Goal: Task Accomplishment & Management: Complete application form

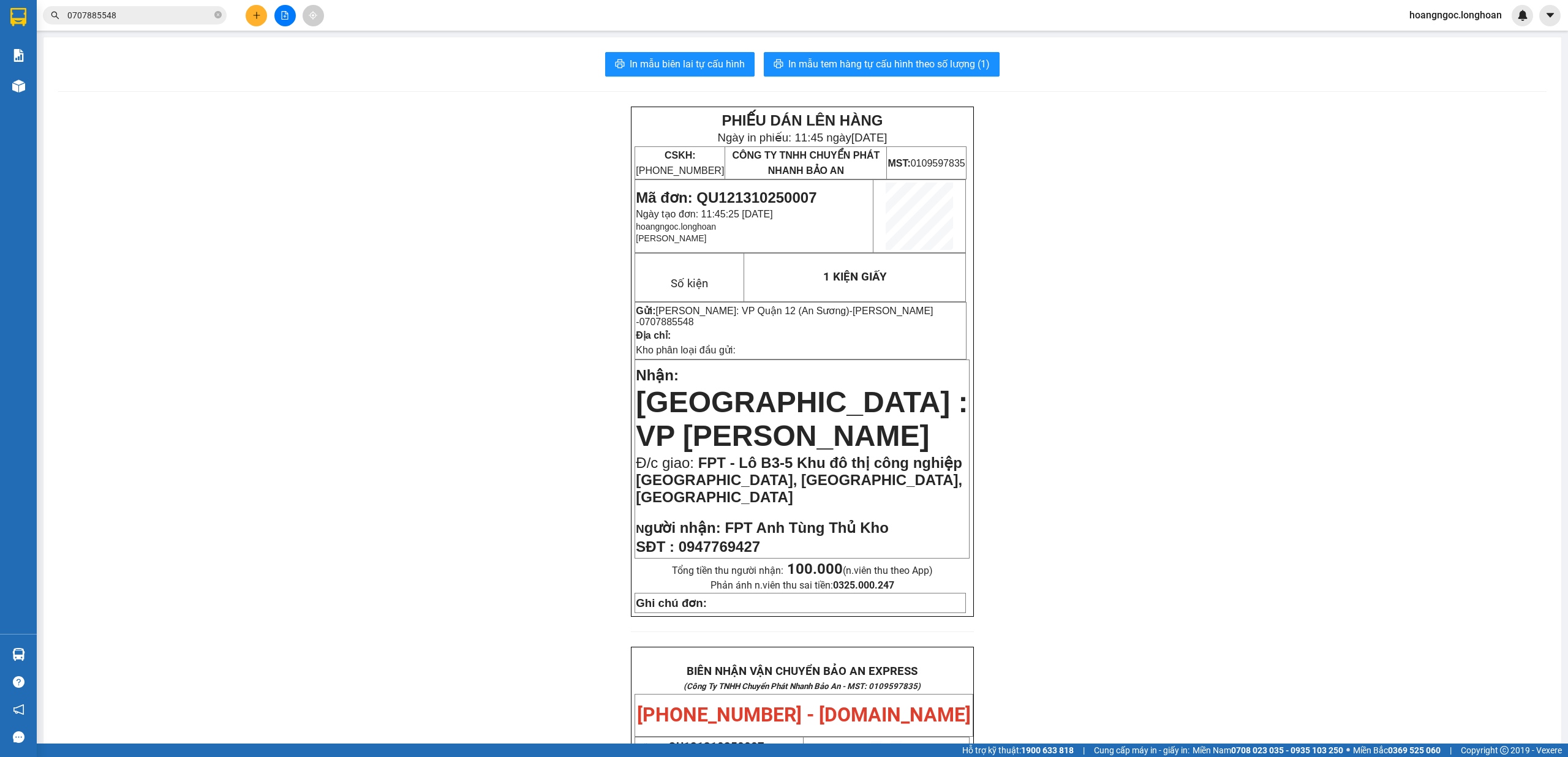
scroll to position [607, 0]
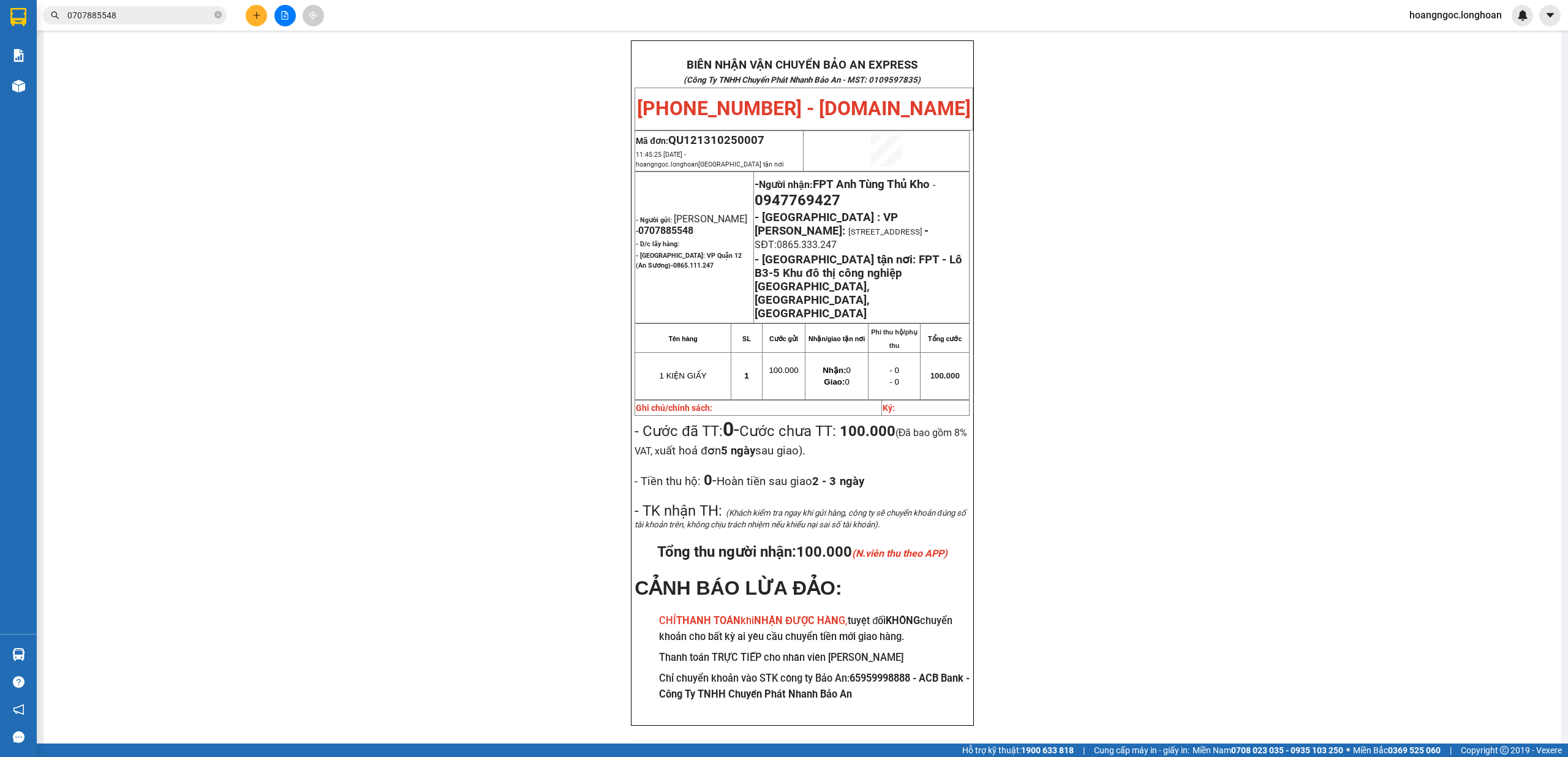
click at [258, 18] on icon "plus" at bounding box center [256, 15] width 8 height 8
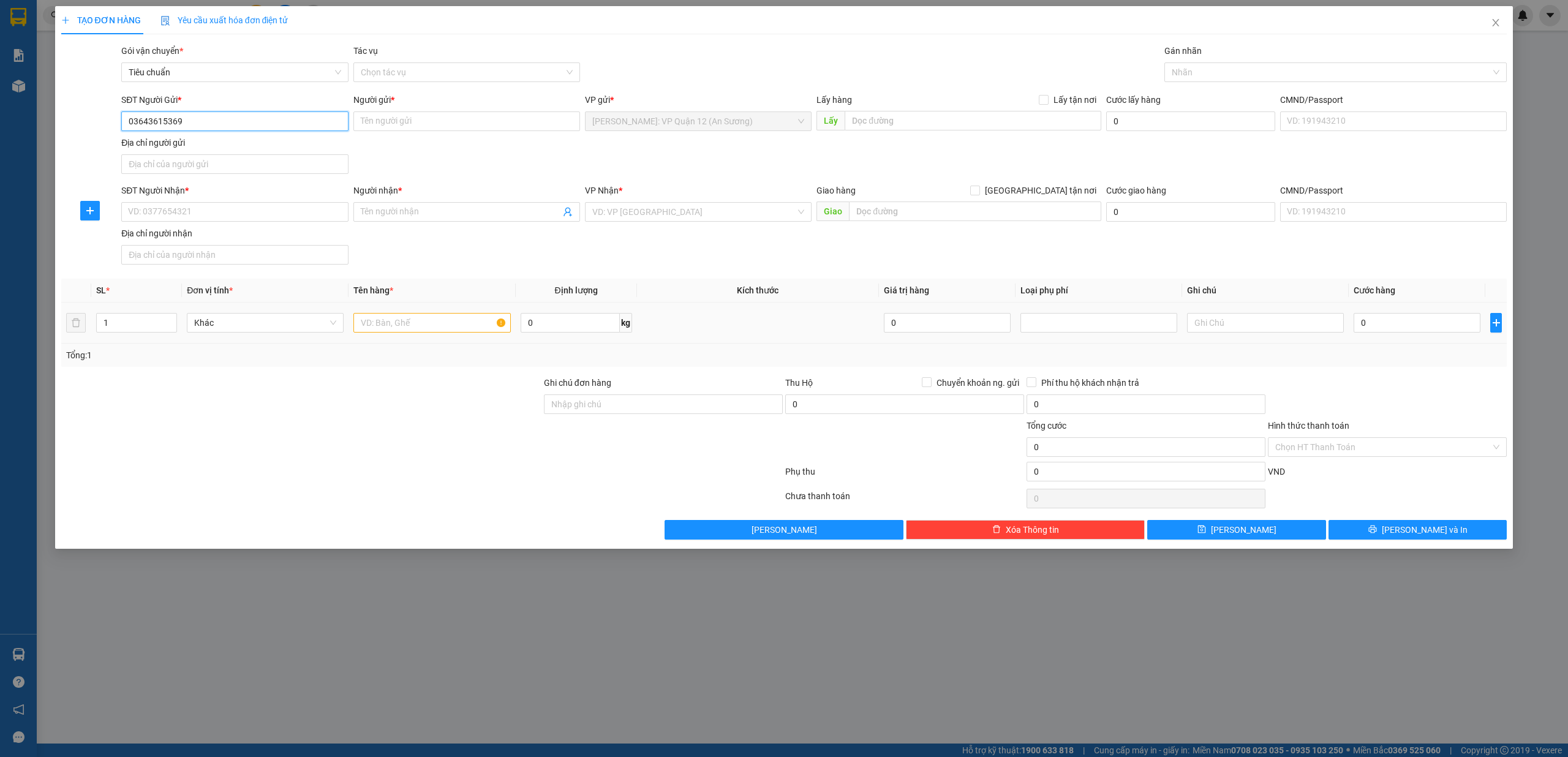
type input "0364361536"
click at [233, 119] on input "0364361536" at bounding box center [234, 121] width 227 height 19
click at [221, 152] on div "0364361536 - [GEOGRAPHIC_DATA]" at bounding box center [234, 146] width 212 height 14
type input "THÁI [PERSON_NAME]"
checkbox input "true"
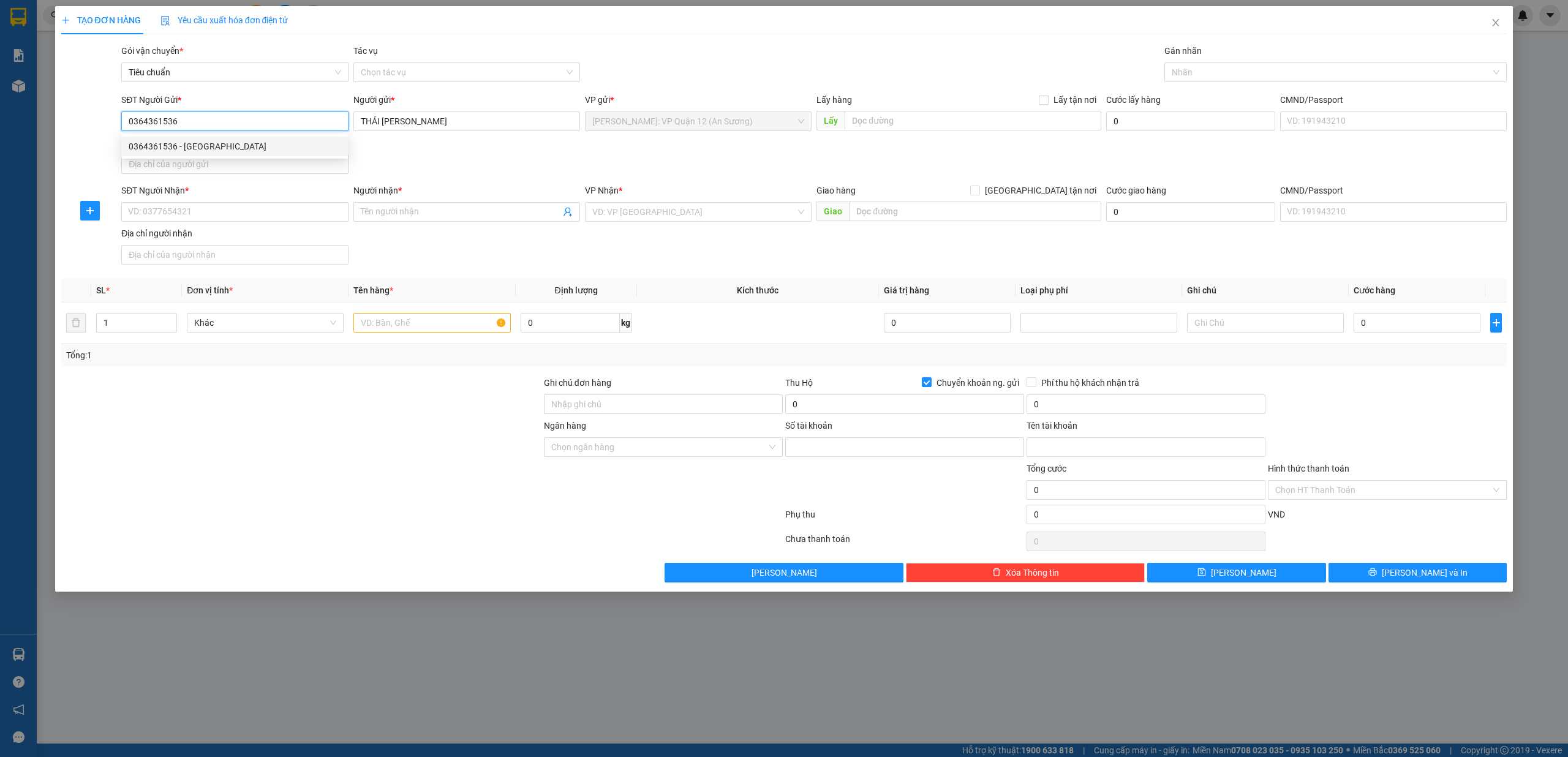
type input "040042985149"
type input "THÁI [PERSON_NAME]"
type input "0364361536"
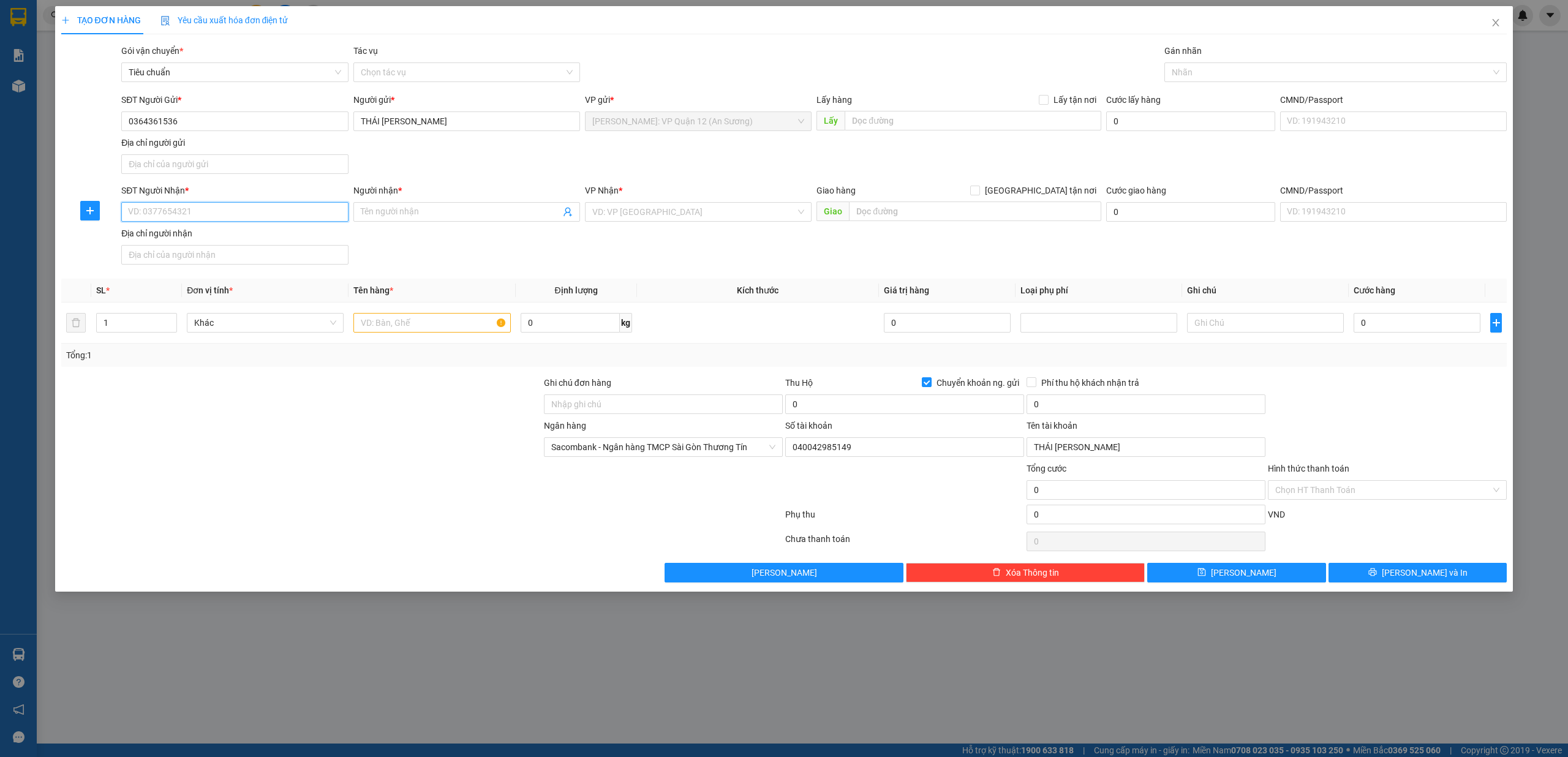
click at [244, 217] on input "SĐT Người Nhận *" at bounding box center [234, 211] width 227 height 19
type input "0866681646"
click at [394, 215] on input "Người nhận *" at bounding box center [461, 212] width 200 height 14
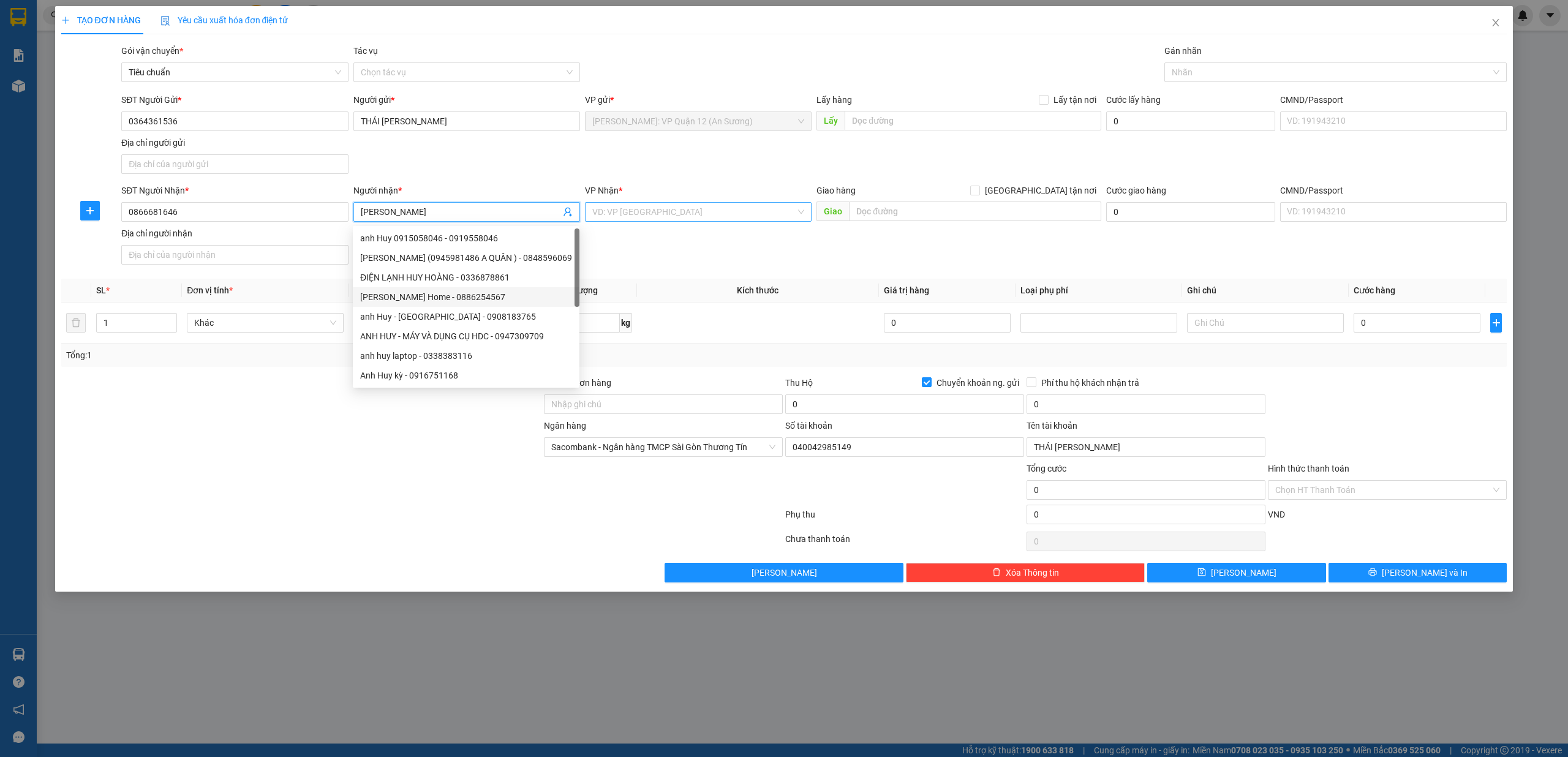
type input "[PERSON_NAME]"
click at [643, 219] on input "search" at bounding box center [695, 212] width 204 height 18
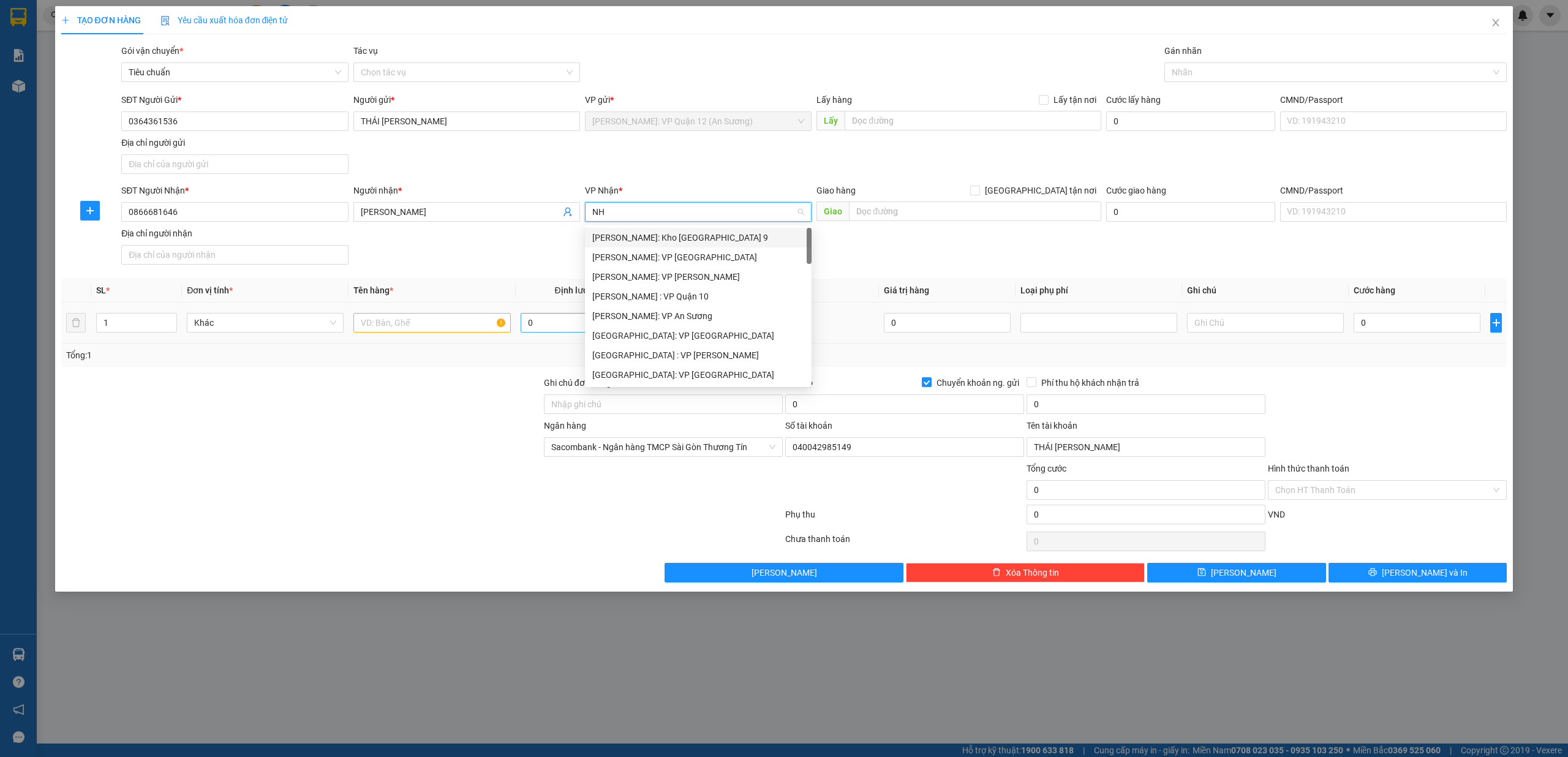
type input "NHA"
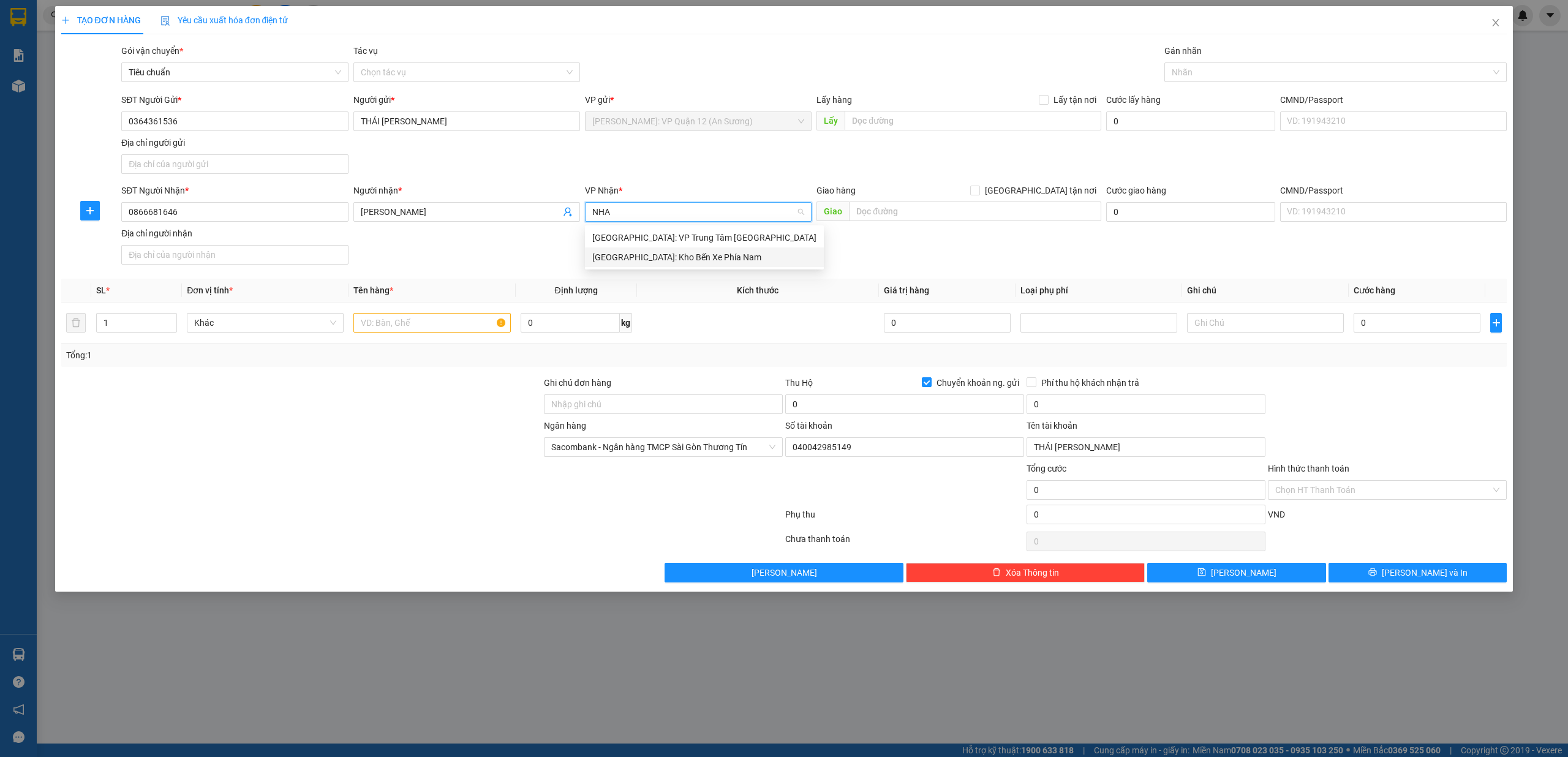
click at [646, 261] on div "[GEOGRAPHIC_DATA]: Kho Bến Xe Phía Nam" at bounding box center [705, 257] width 224 height 14
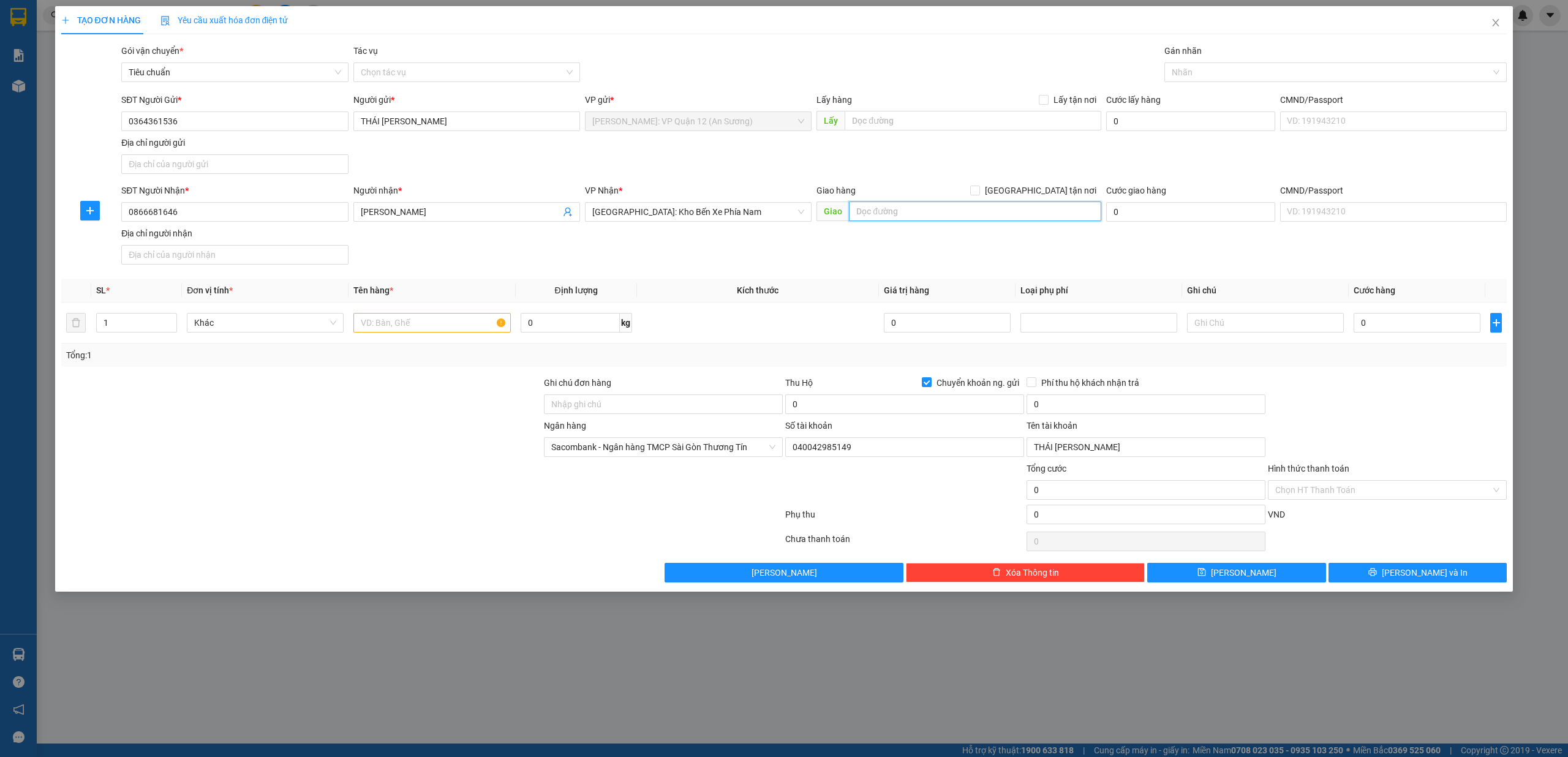
click at [998, 205] on input "text" at bounding box center [974, 211] width 252 height 19
click at [980, 187] on span at bounding box center [975, 190] width 10 height 10
click at [979, 187] on input "[GEOGRAPHIC_DATA] tận nơi" at bounding box center [974, 189] width 8 height 8
checkbox input "true"
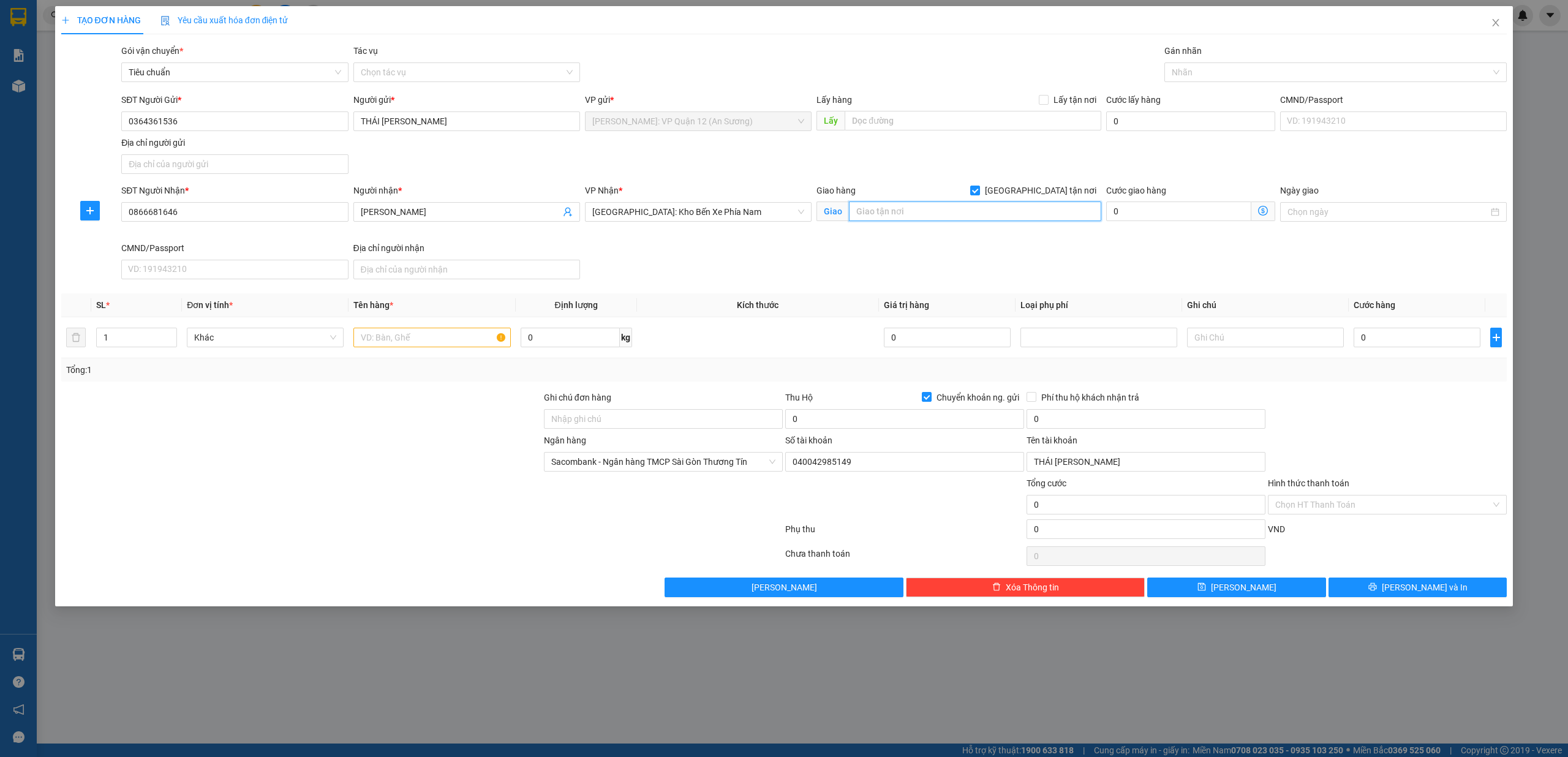
click at [1006, 218] on input "text" at bounding box center [974, 211] width 252 height 19
click at [1003, 218] on input "text" at bounding box center [974, 211] width 252 height 19
click at [1290, 65] on div at bounding box center [1330, 72] width 325 height 15
type input "53 ĐOÀN TRẬN NGHIỆP, [GEOGRAPHIC_DATA], [GEOGRAPHIC_DATA]"
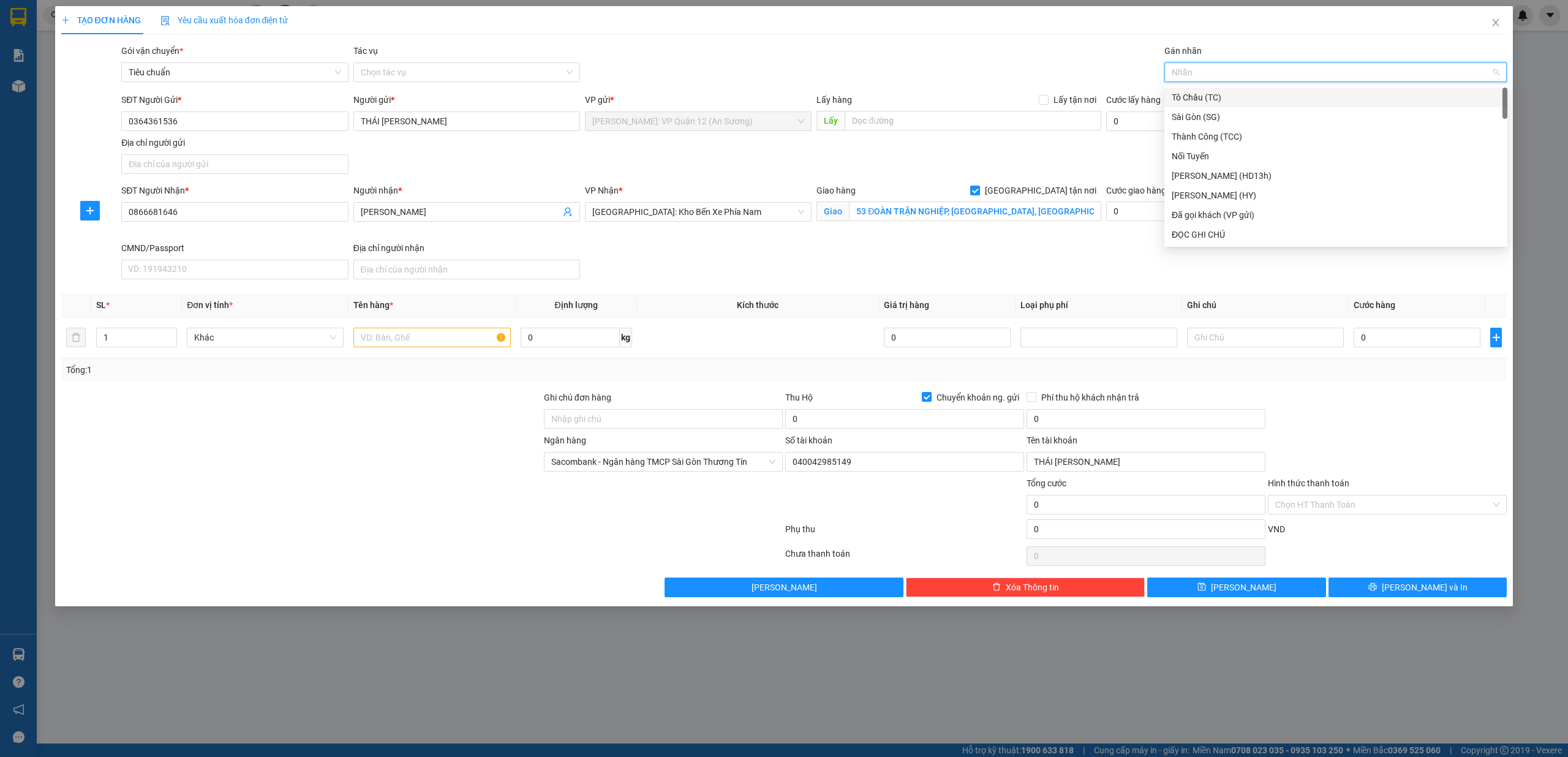
type input "G"
click at [1224, 229] on div "[GEOGRAPHIC_DATA] tận nơi" at bounding box center [1336, 234] width 328 height 14
type input "C"
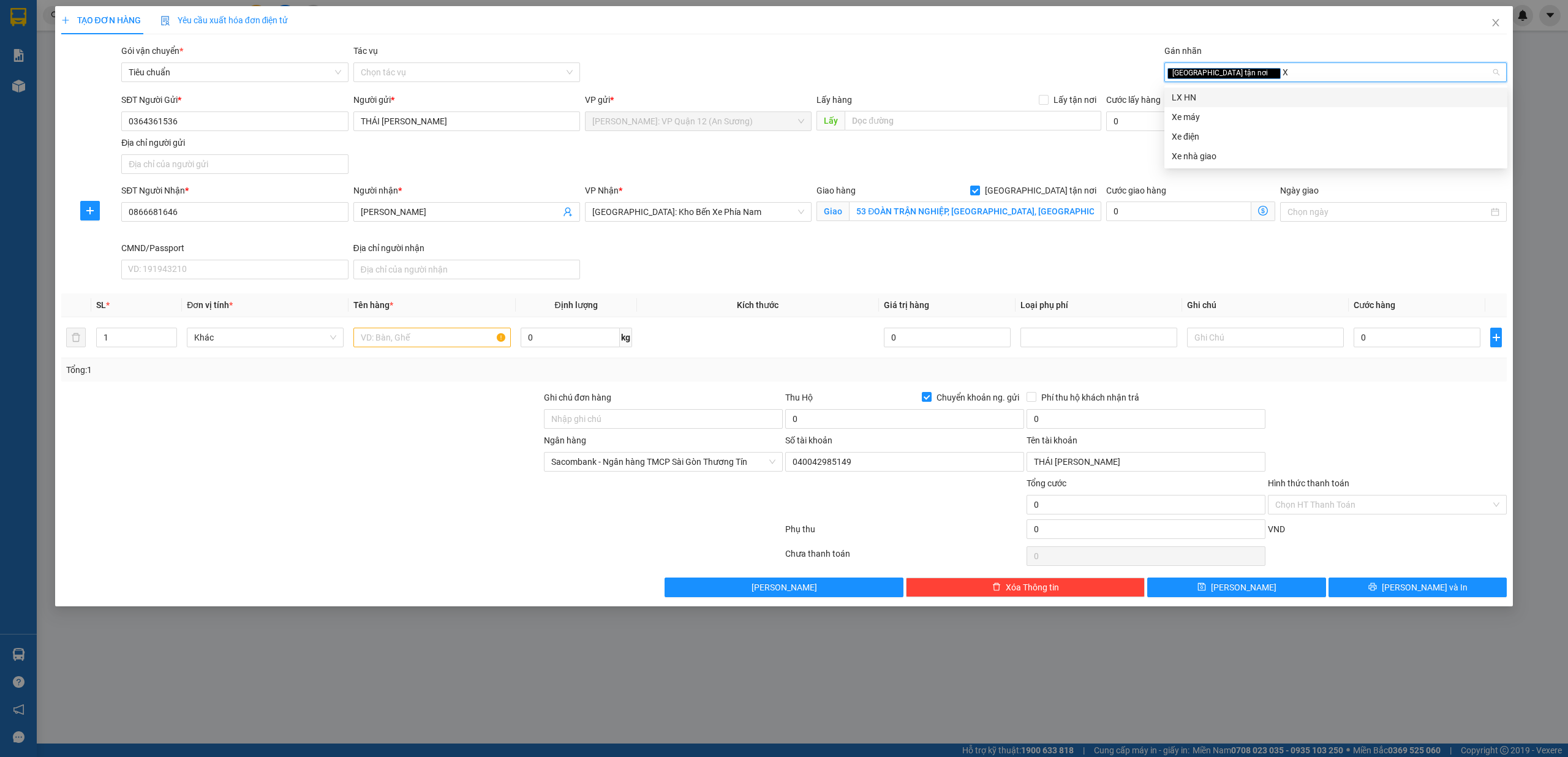
type input "XE"
click at [1184, 95] on div "Xe máy" at bounding box center [1336, 97] width 328 height 14
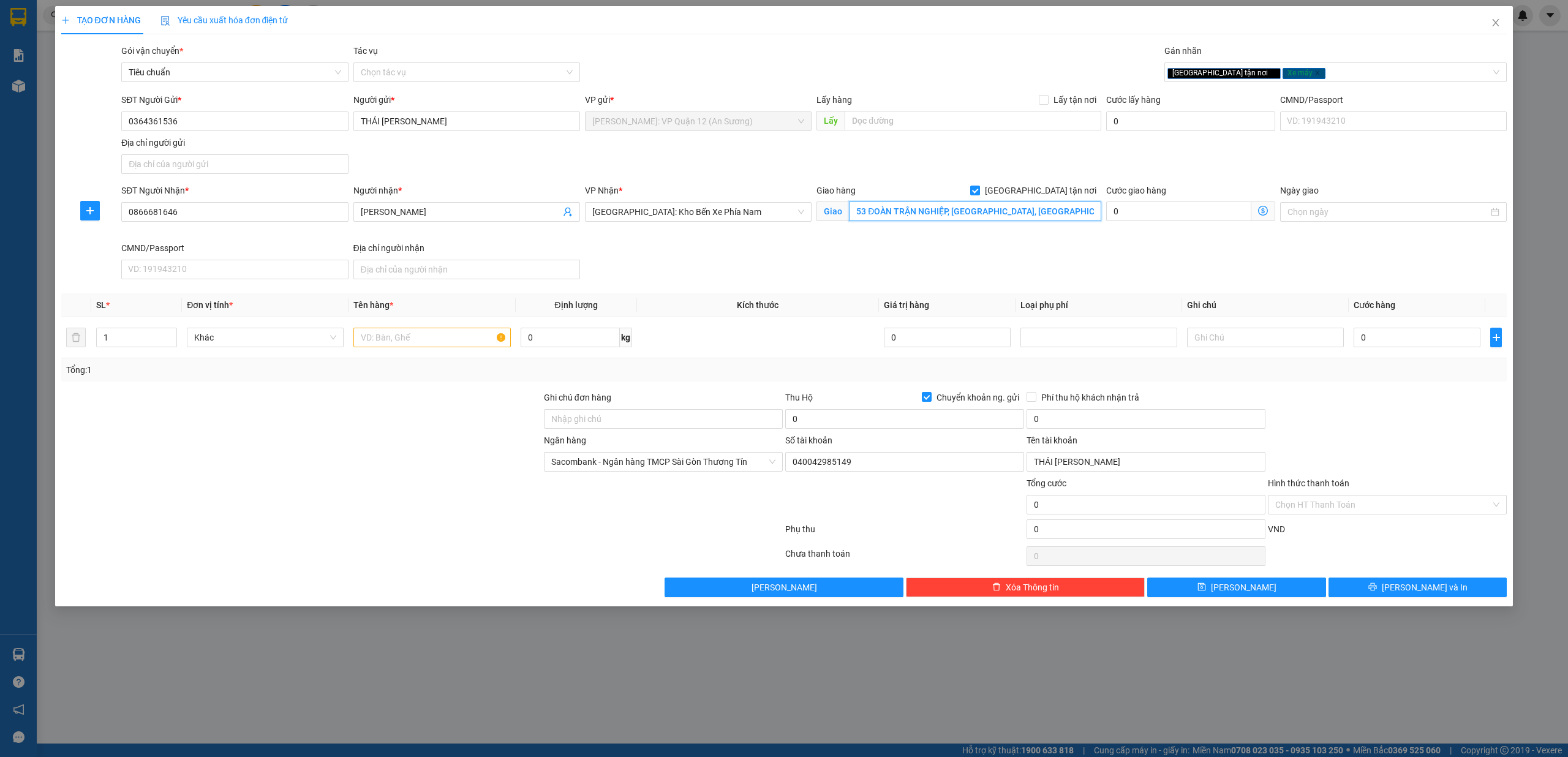
click at [1015, 217] on input "53 ĐOÀN TRẬN NGHIỆP, [GEOGRAPHIC_DATA], [GEOGRAPHIC_DATA]" at bounding box center [974, 211] width 252 height 19
click at [963, 206] on input "53 ĐOÀN TRẬN NGHIỆP, [GEOGRAPHIC_DATA], [GEOGRAPHIC_DATA]" at bounding box center [974, 211] width 252 height 19
click at [394, 340] on input "text" at bounding box center [431, 337] width 157 height 19
click at [138, 341] on input "1" at bounding box center [136, 338] width 80 height 18
click at [419, 344] on input "text" at bounding box center [431, 337] width 157 height 19
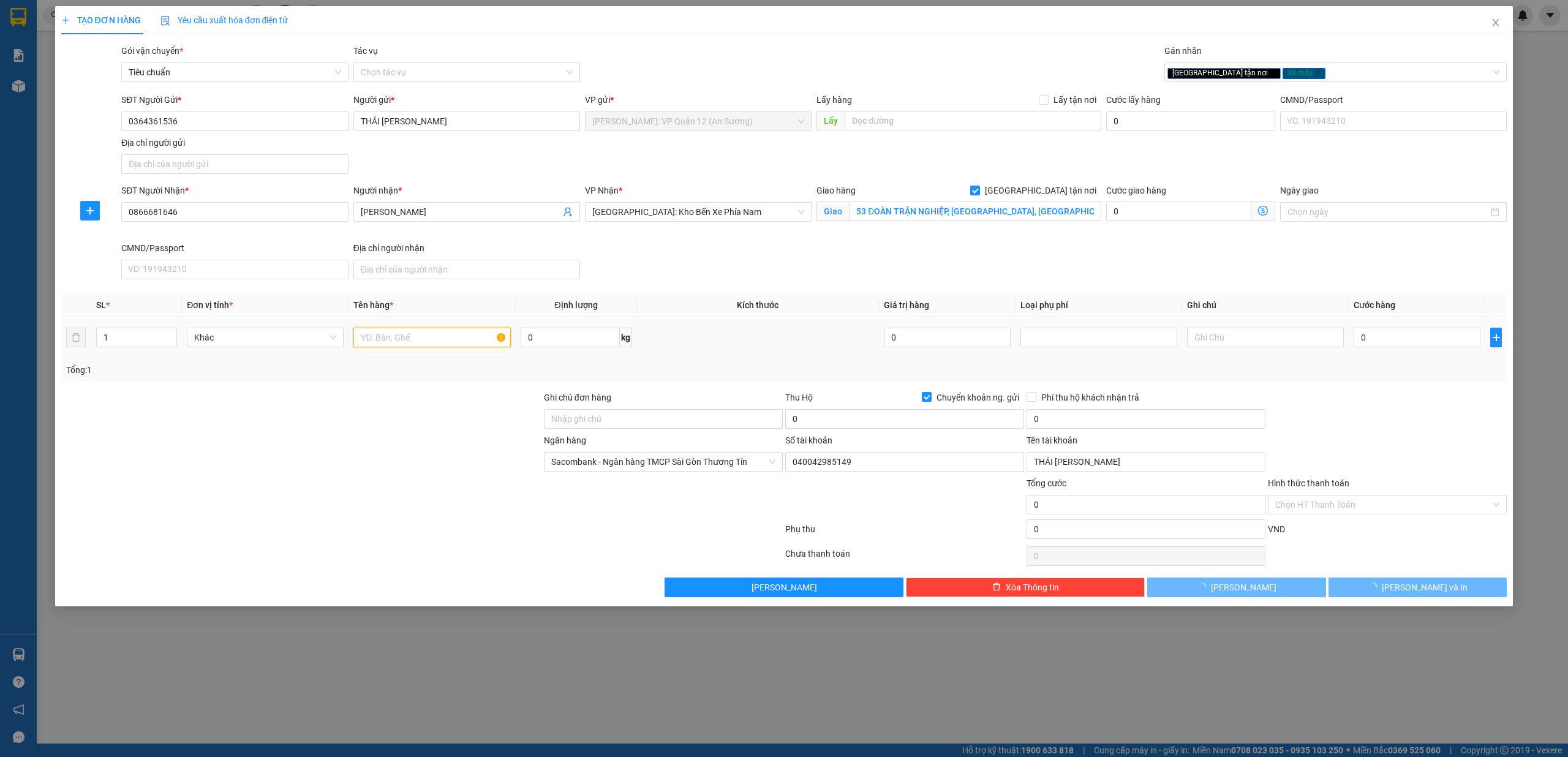
click at [419, 344] on input "text" at bounding box center [431, 337] width 157 height 19
type input "1 CHIẾC XE BS"
click at [1277, 284] on div "SĐT Người Nhận * 0866681646 Người nhận * ANH HUY VP Nhận * [GEOGRAPHIC_DATA]: K…" at bounding box center [815, 233] width 1391 height 100
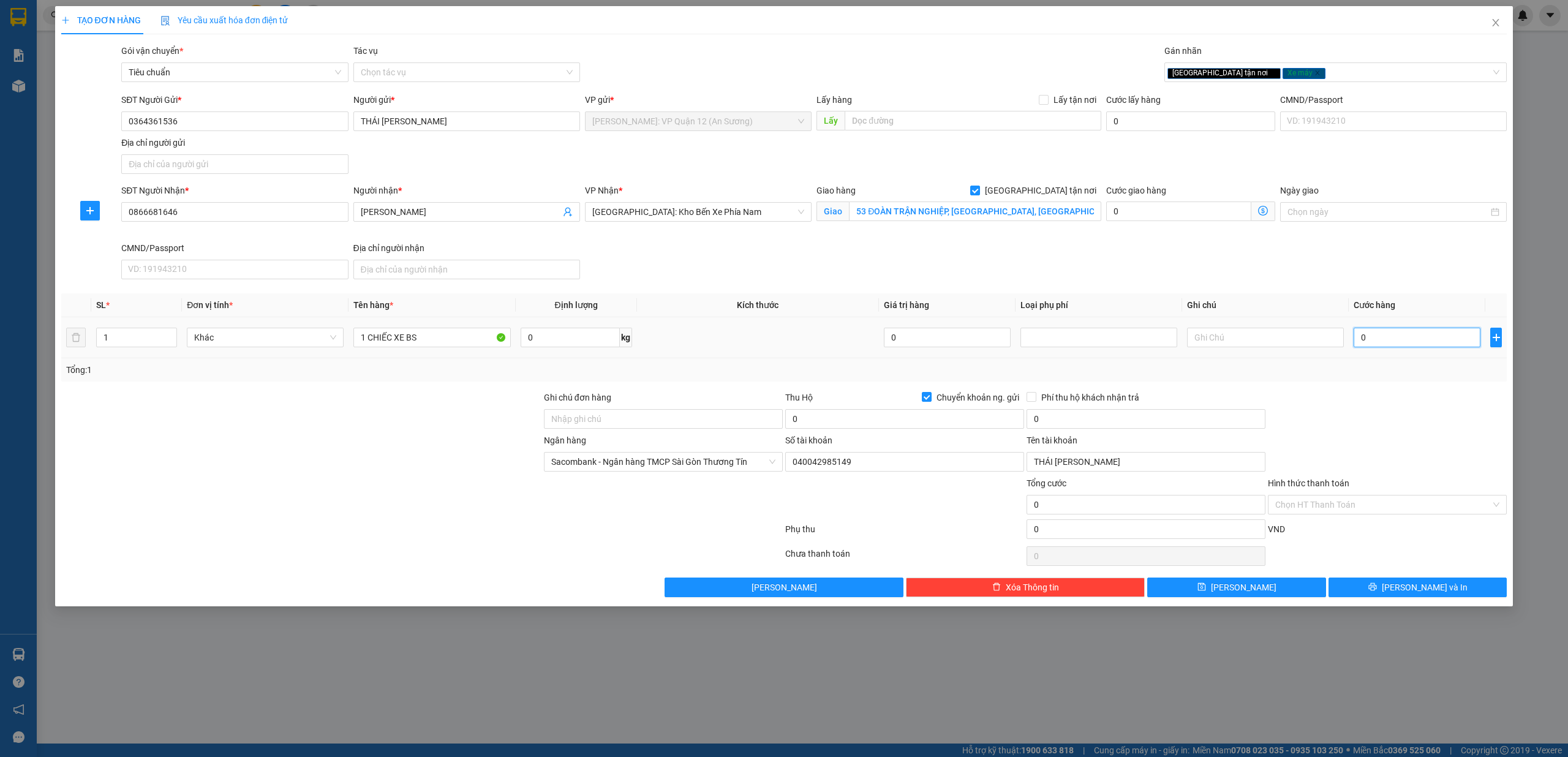
click at [1407, 344] on input "0" at bounding box center [1418, 337] width 127 height 19
click at [434, 346] on input "1 CHIẾC XE BS" at bounding box center [431, 337] width 157 height 19
click at [429, 325] on td "1 CHIẾC XE BS" at bounding box center [432, 338] width 167 height 41
click at [438, 354] on td "1 CHIẾC XE BS" at bounding box center [432, 338] width 167 height 41
click at [421, 329] on input "1 CHIẾC XE BS" at bounding box center [431, 337] width 157 height 19
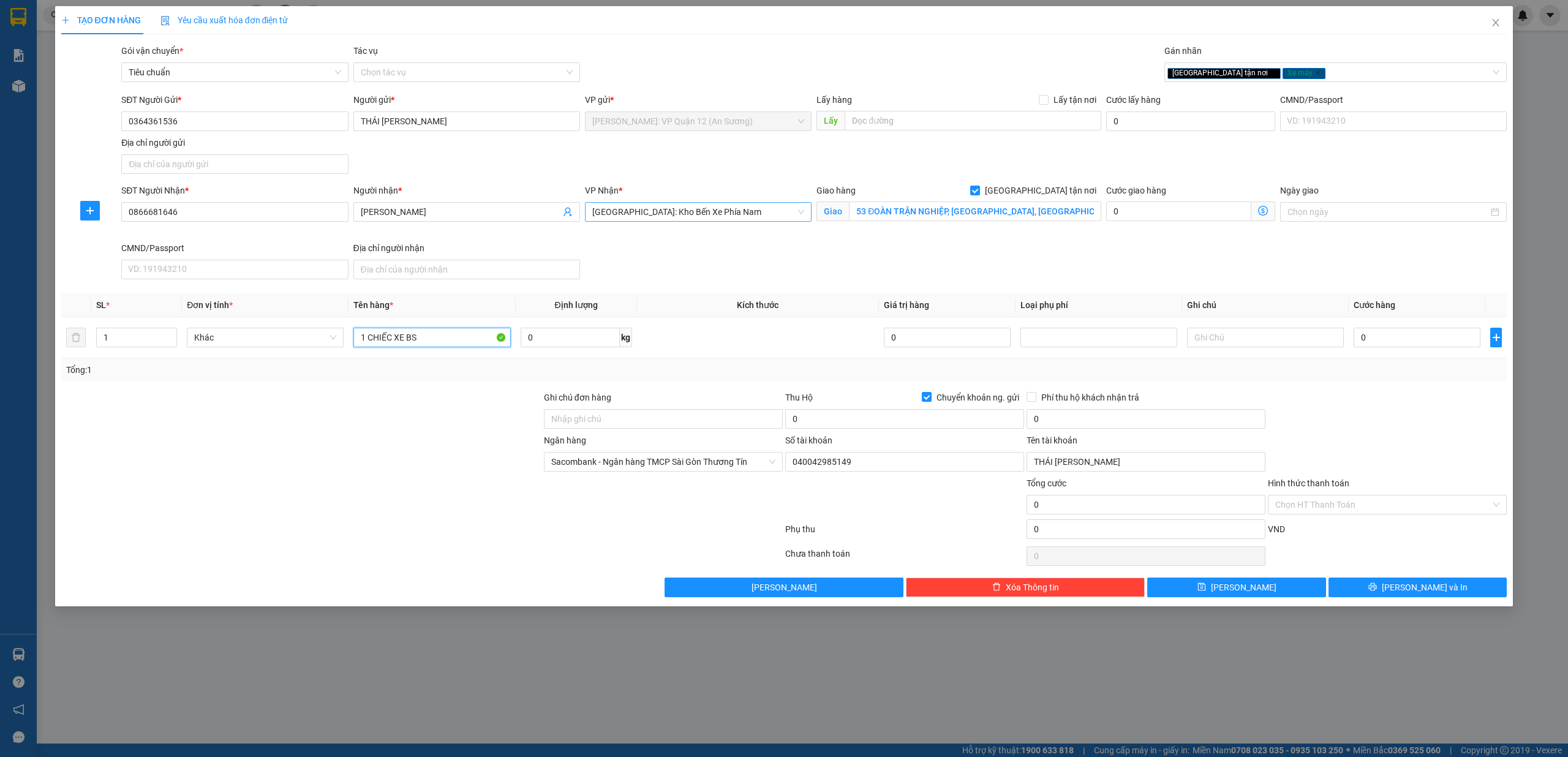
click at [731, 206] on span "[GEOGRAPHIC_DATA]: Kho Bến Xe Phía Nam" at bounding box center [698, 212] width 212 height 18
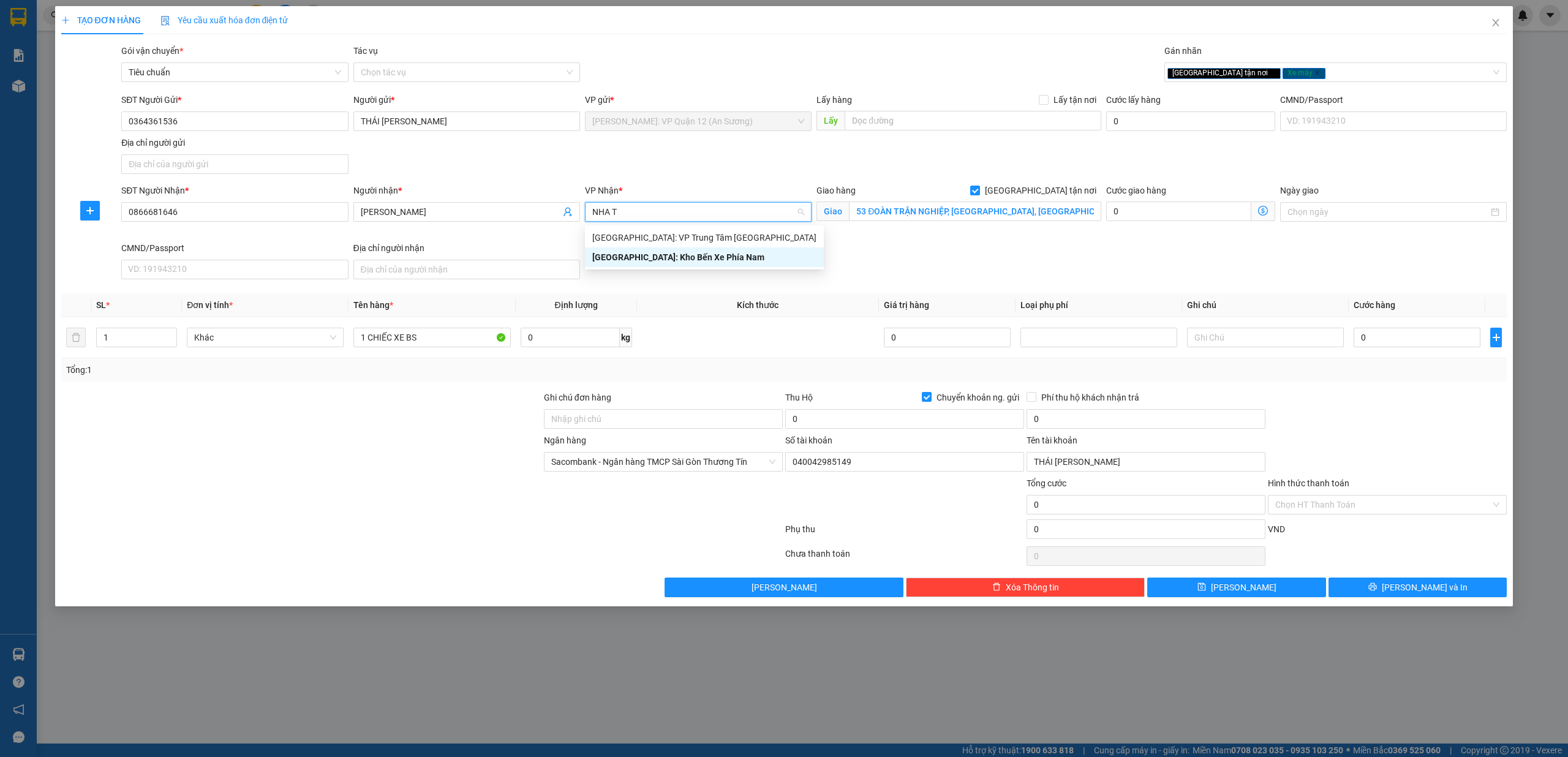
type input "NHA TR"
click at [736, 239] on div "[GEOGRAPHIC_DATA]: VP Trung Tâm [GEOGRAPHIC_DATA]" at bounding box center [705, 238] width 224 height 14
click at [979, 195] on input "[GEOGRAPHIC_DATA] tận nơi" at bounding box center [974, 189] width 8 height 8
checkbox input "false"
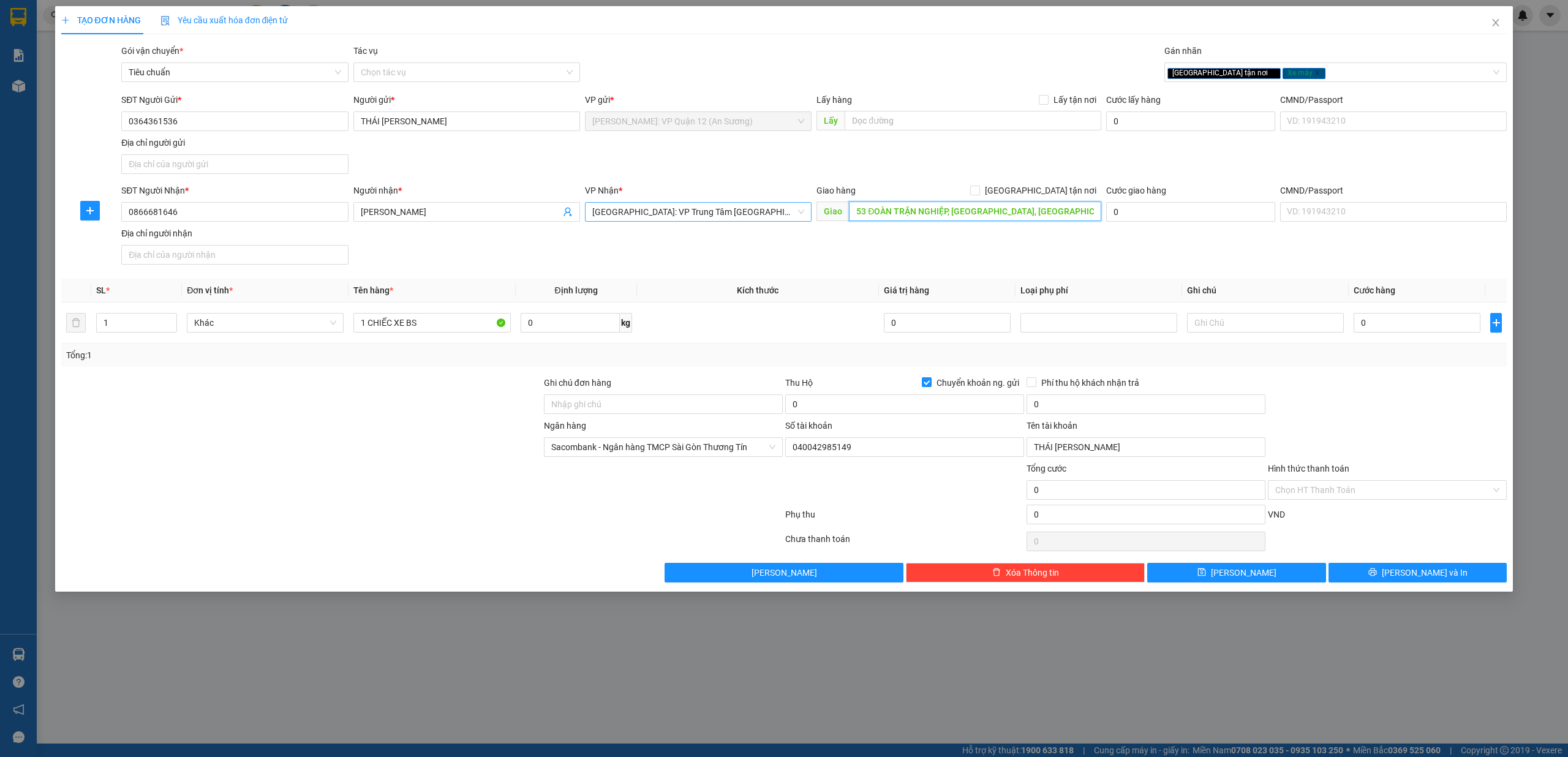
click at [1040, 206] on input "53 ĐOÀN TRẬN NGHIỆP, [GEOGRAPHIC_DATA], [GEOGRAPHIC_DATA]" at bounding box center [974, 211] width 252 height 19
click at [461, 333] on input "1 CHIẾC XE BS" at bounding box center [431, 322] width 157 height 19
click at [1289, 82] on div "[GEOGRAPHIC_DATA] tận nơi Xe máy" at bounding box center [1336, 72] width 343 height 19
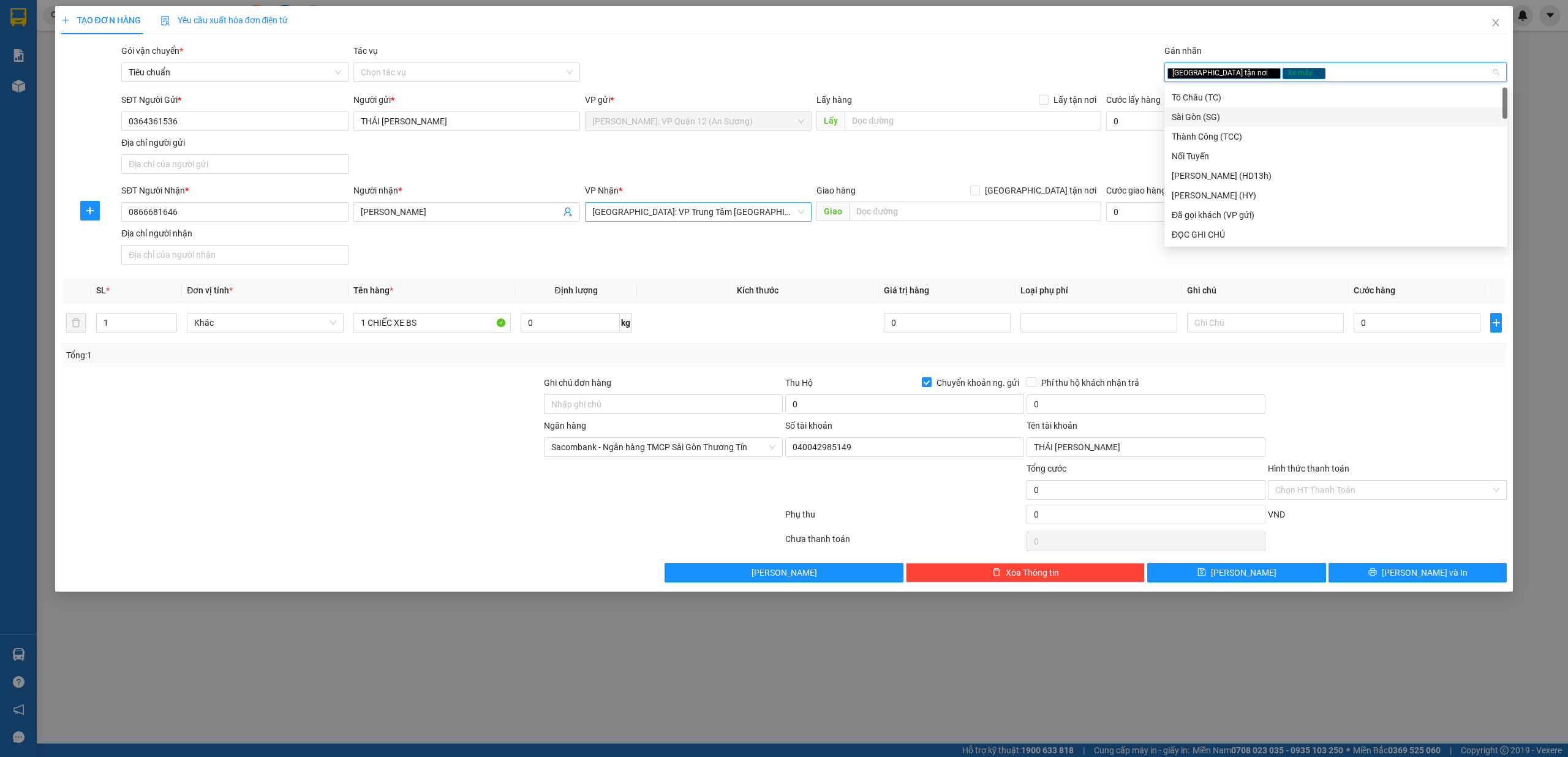
click at [1289, 76] on div "[GEOGRAPHIC_DATA] tận nơi Xe máy" at bounding box center [1330, 72] width 325 height 15
type input "XE"
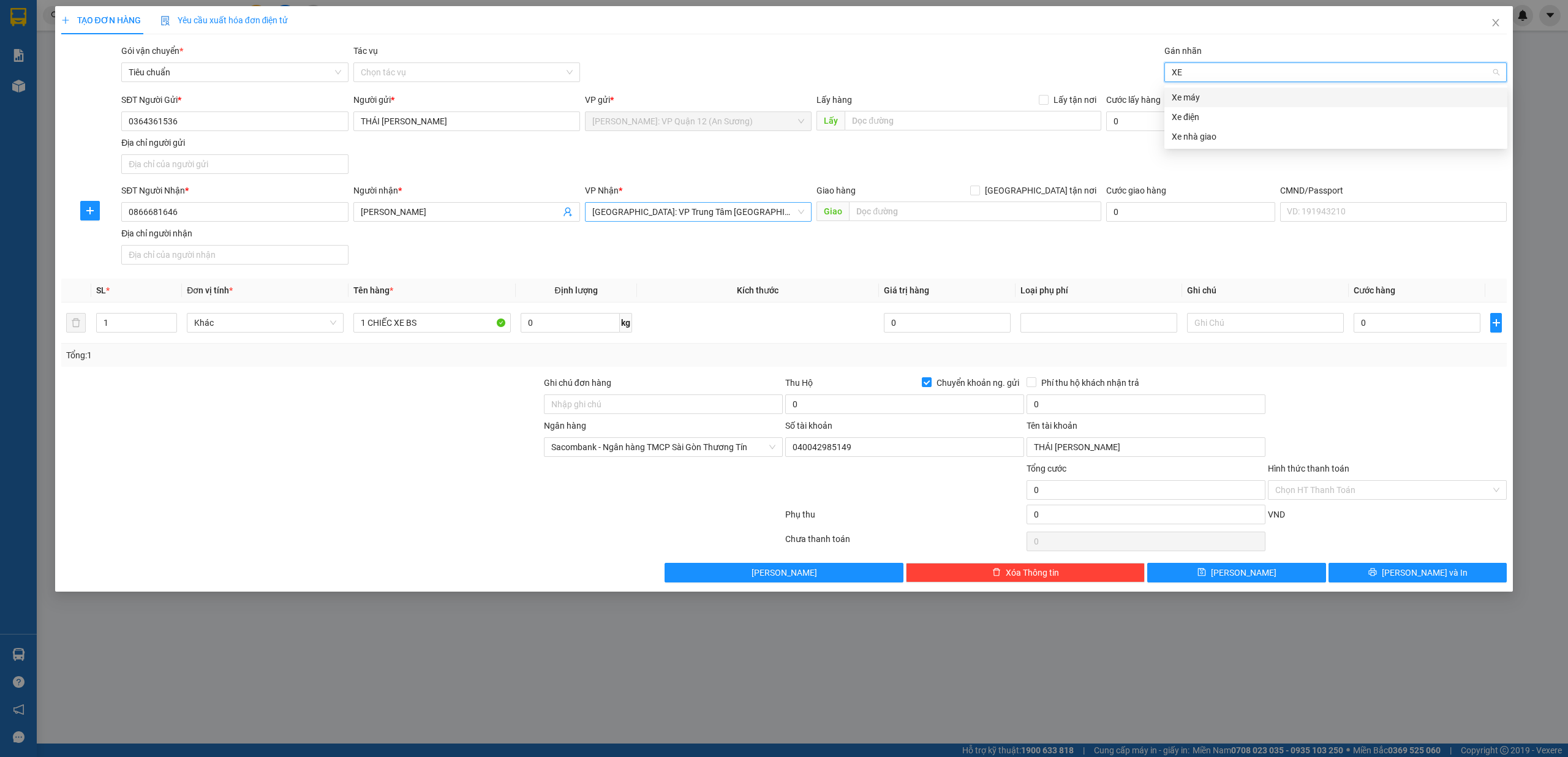
click at [1179, 98] on div "Xe máy" at bounding box center [1336, 97] width 328 height 14
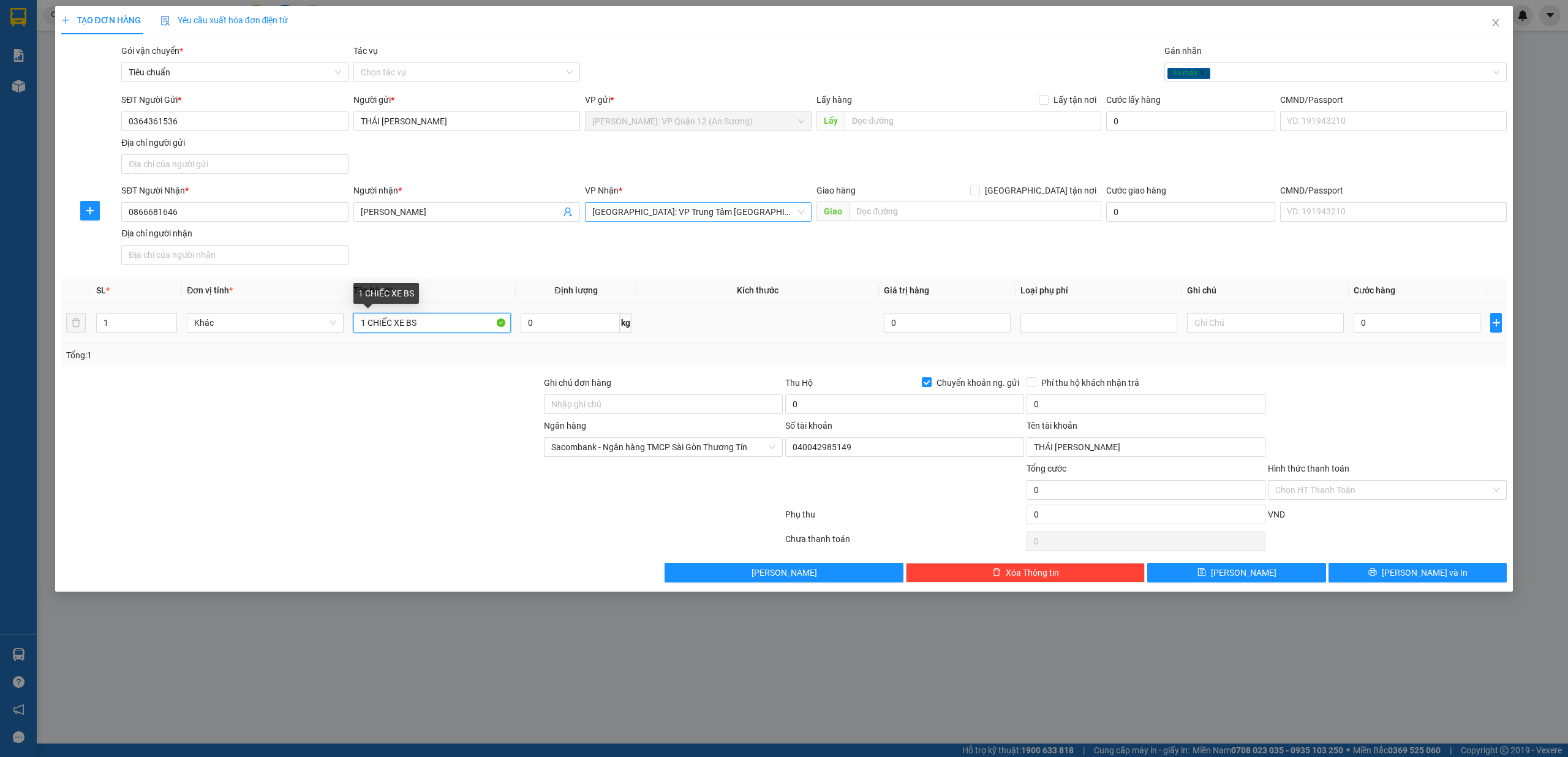
click at [442, 325] on input "1 CHIẾC XE BS" at bounding box center [431, 322] width 157 height 19
click at [424, 299] on th "Tên hàng *" at bounding box center [432, 291] width 167 height 24
click at [421, 331] on input "1 CHIẾC XE BS" at bounding box center [431, 322] width 157 height 19
drag, startPoint x: 436, startPoint y: 328, endPoint x: 475, endPoint y: 346, distance: 43.0
click at [451, 333] on input "1 CHIẾC XE BS" at bounding box center [431, 322] width 157 height 19
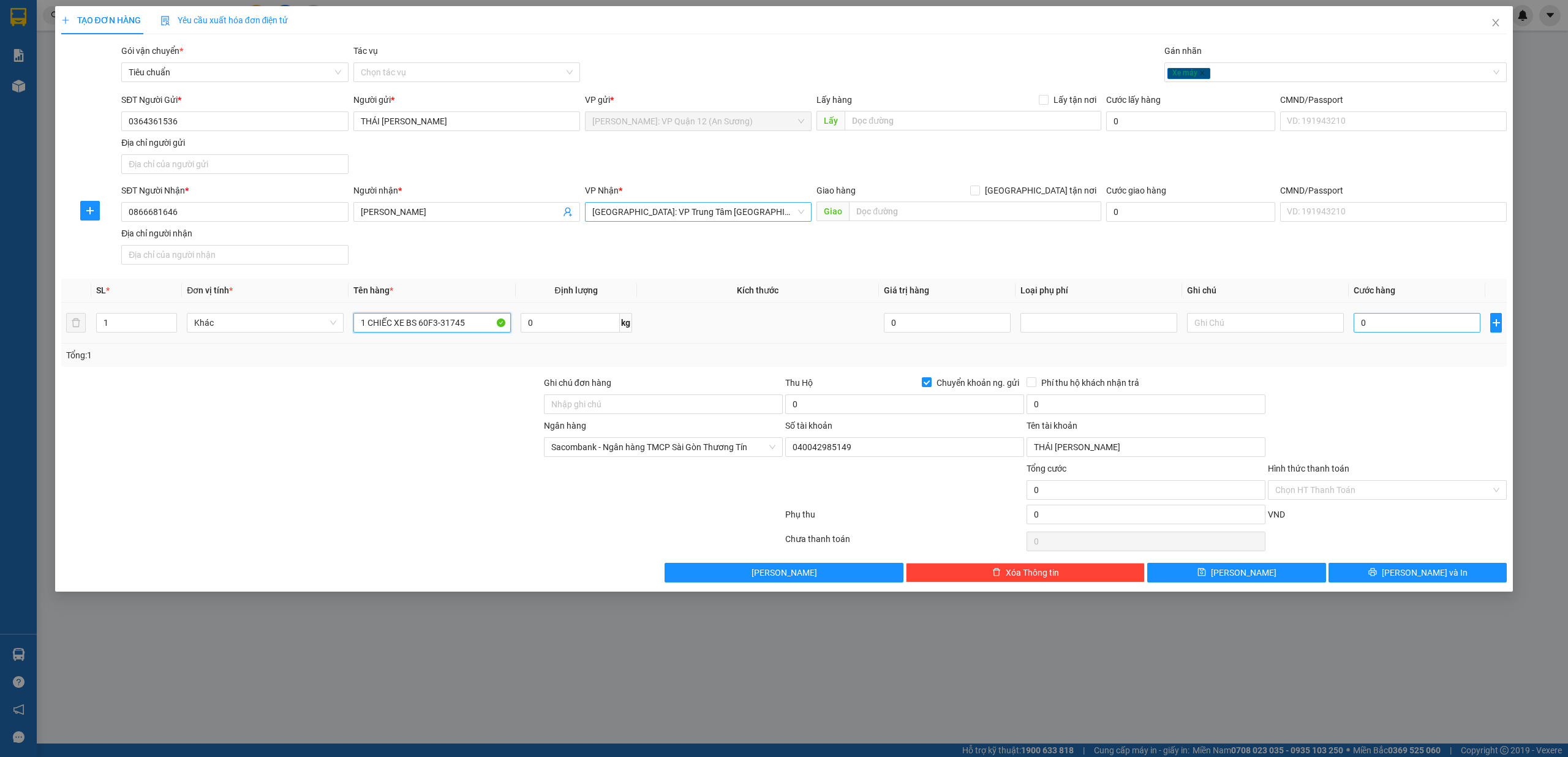
type input "1 CHIẾC XE BS 60F3-31745"
type input "1"
type input "10"
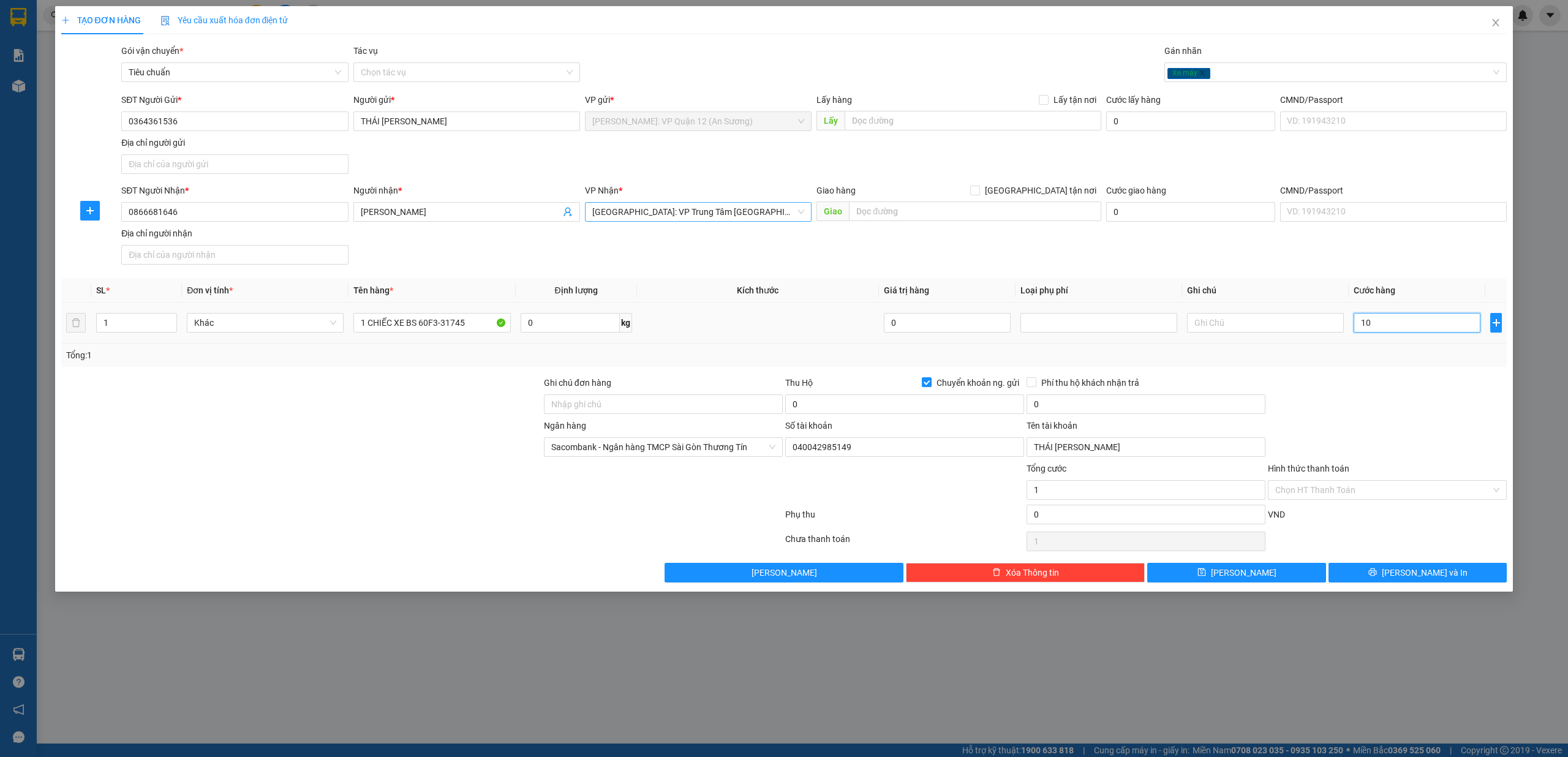
type input "10"
type input "100"
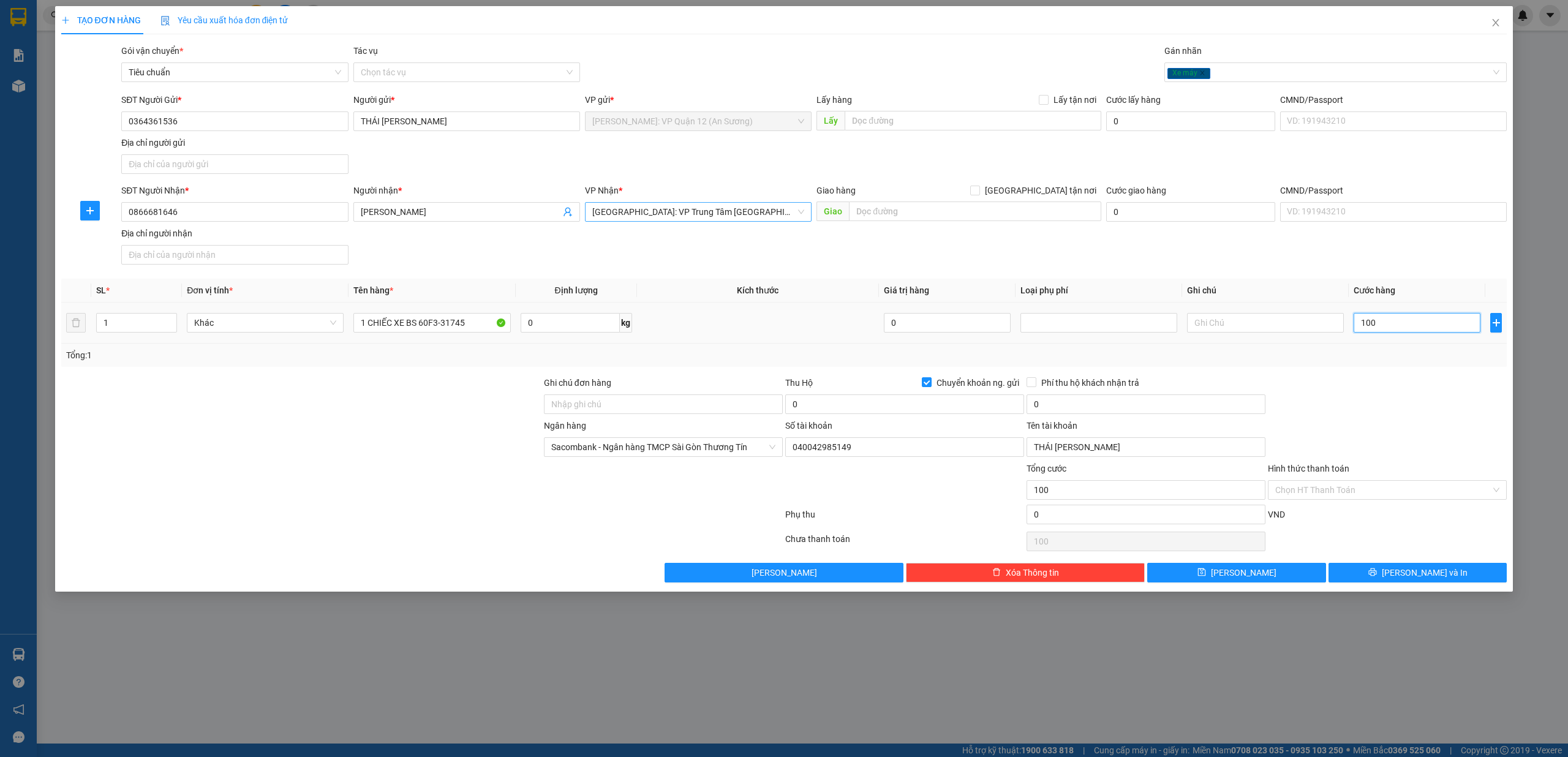
type input "1.000"
type input "10.000"
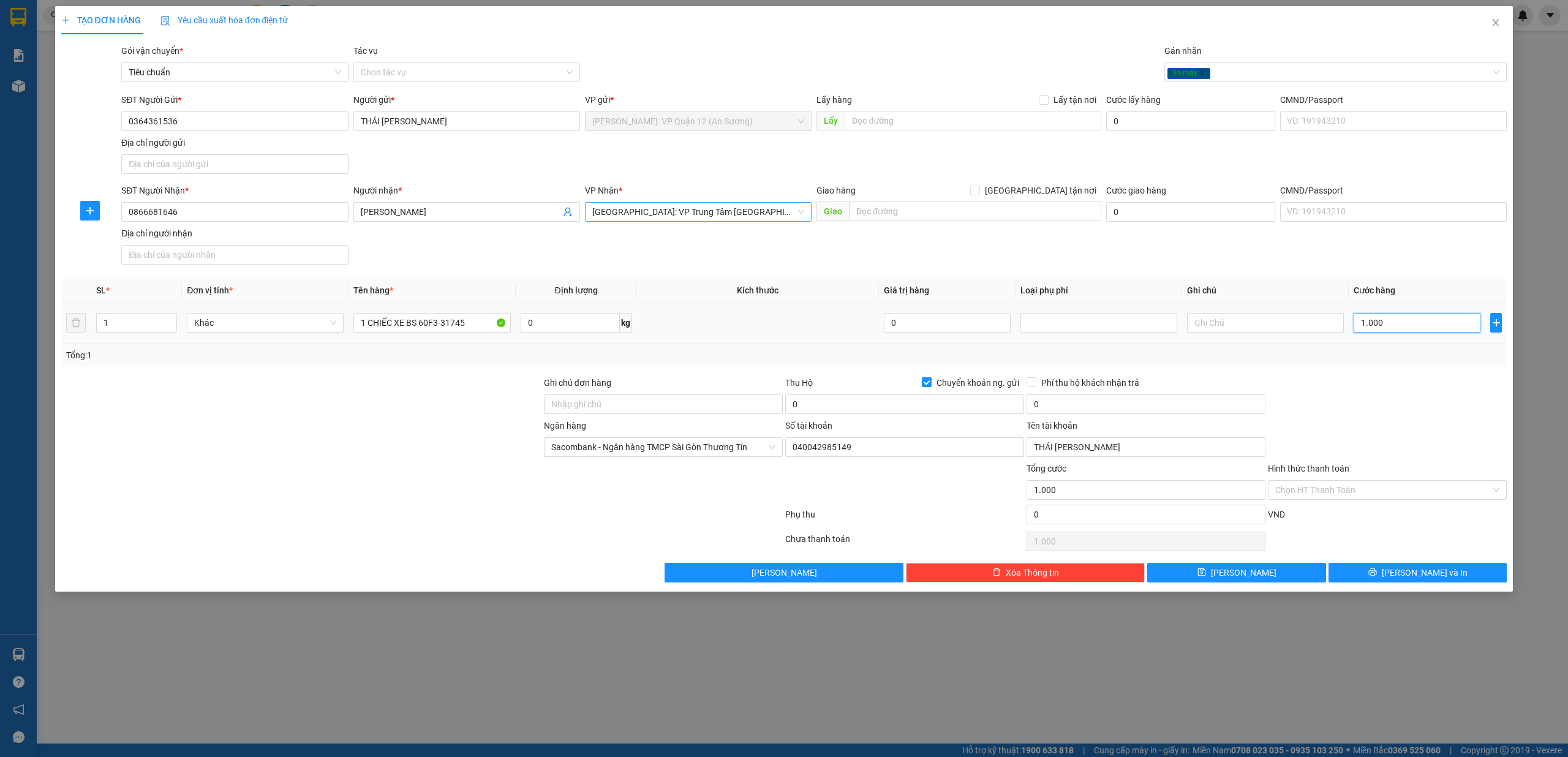
type input "10.000"
type input "100.000"
type input "1.000.000"
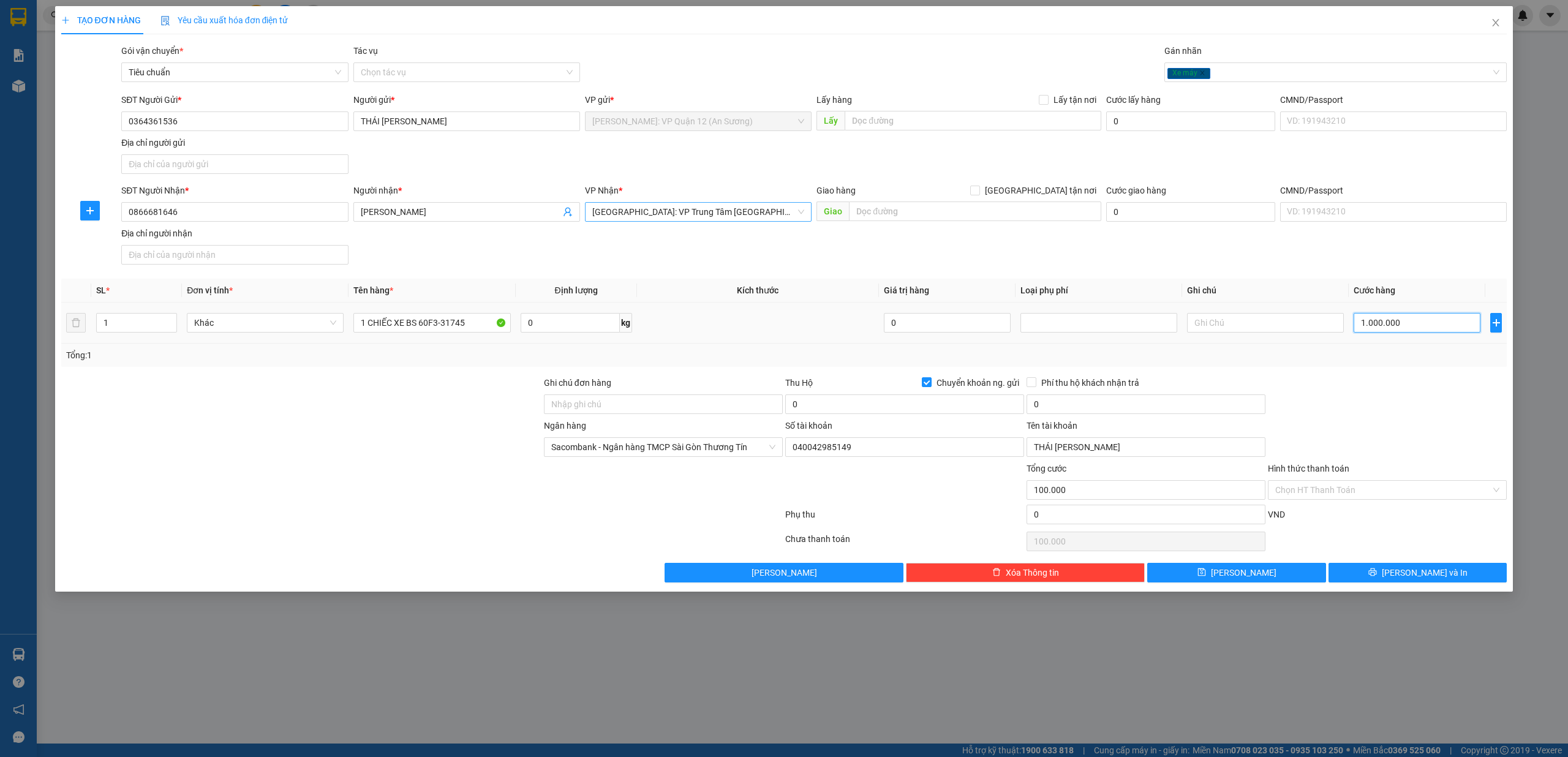
type input "1.000.000"
click at [794, 481] on div at bounding box center [905, 483] width 241 height 43
click at [814, 406] on input "0" at bounding box center [905, 404] width 239 height 19
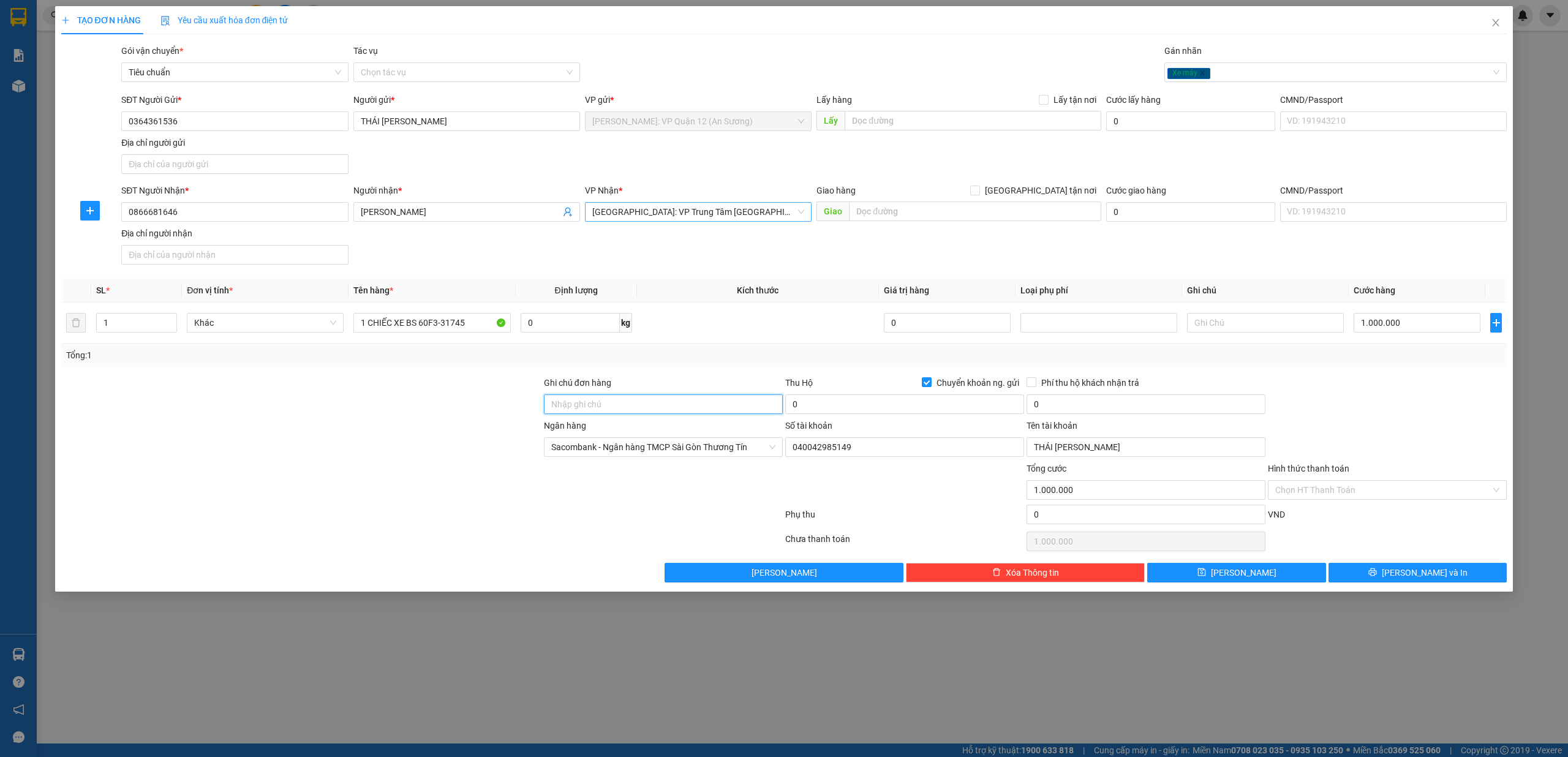
click at [628, 403] on input "Ghi chú đơn hàng" at bounding box center [663, 404] width 239 height 19
drag, startPoint x: 763, startPoint y: 417, endPoint x: 698, endPoint y: 379, distance: 75.3
click at [762, 417] on div "Ghi chú đơn hàng CÓ CHÌA KHÓA +" at bounding box center [663, 397] width 239 height 43
drag, startPoint x: 692, startPoint y: 376, endPoint x: 686, endPoint y: 387, distance: 12.5
click at [689, 378] on div "Transit Pickup Surcharge Ids Transit Deliver Surcharge Ids Transit Deliver Surc…" at bounding box center [784, 313] width 1446 height 539
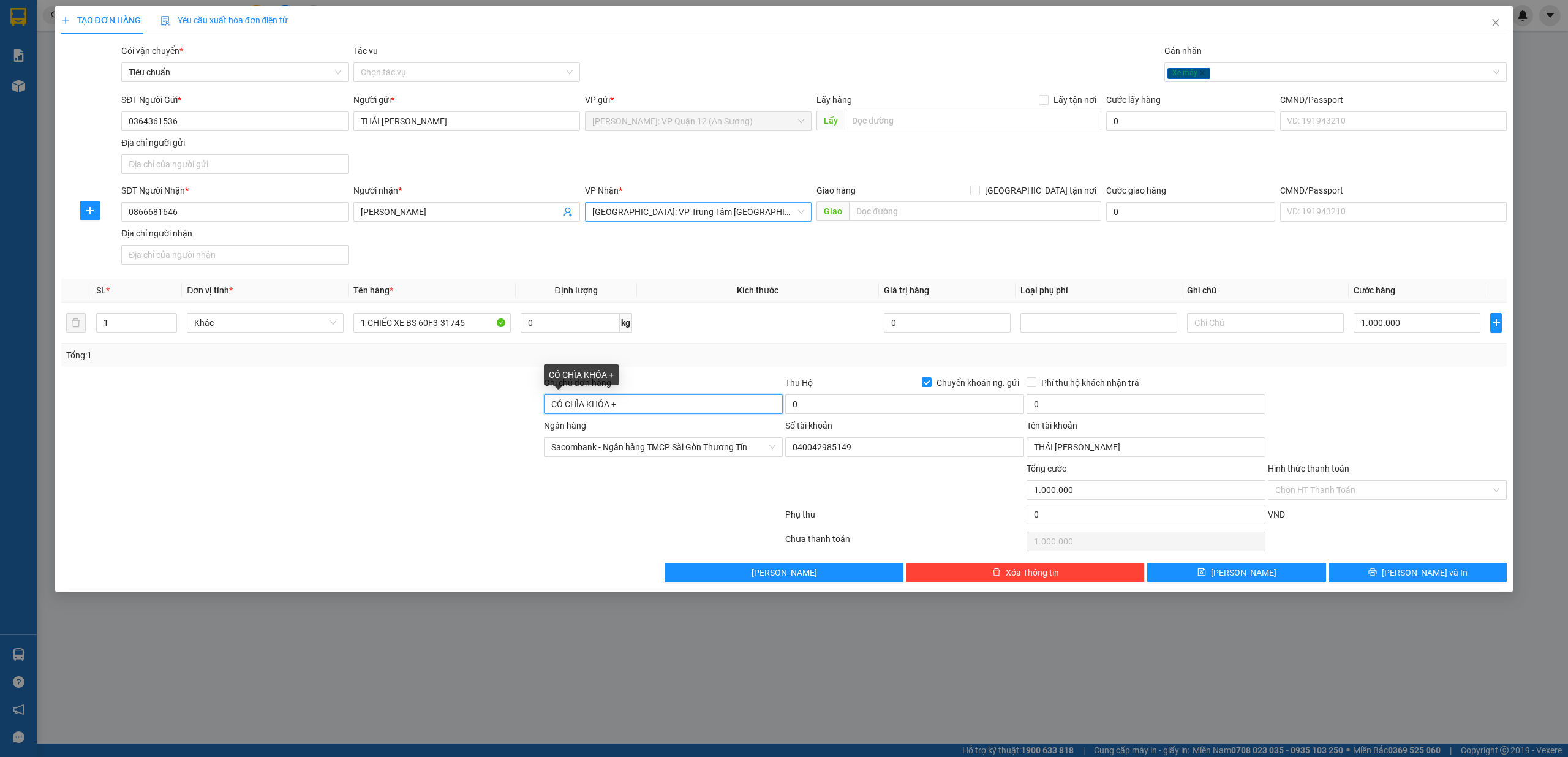
click at [673, 405] on input "CÓ CHÌA KHÓA +" at bounding box center [663, 404] width 239 height 19
click at [687, 412] on input "CÓ CHÌA KHÓA + CAVET" at bounding box center [663, 404] width 239 height 19
type input "CÓ CHÌA KHÓA + CAVET + HS XE"
drag, startPoint x: 1412, startPoint y: 379, endPoint x: 1406, endPoint y: 381, distance: 6.3
click at [1410, 378] on div at bounding box center [1387, 397] width 241 height 43
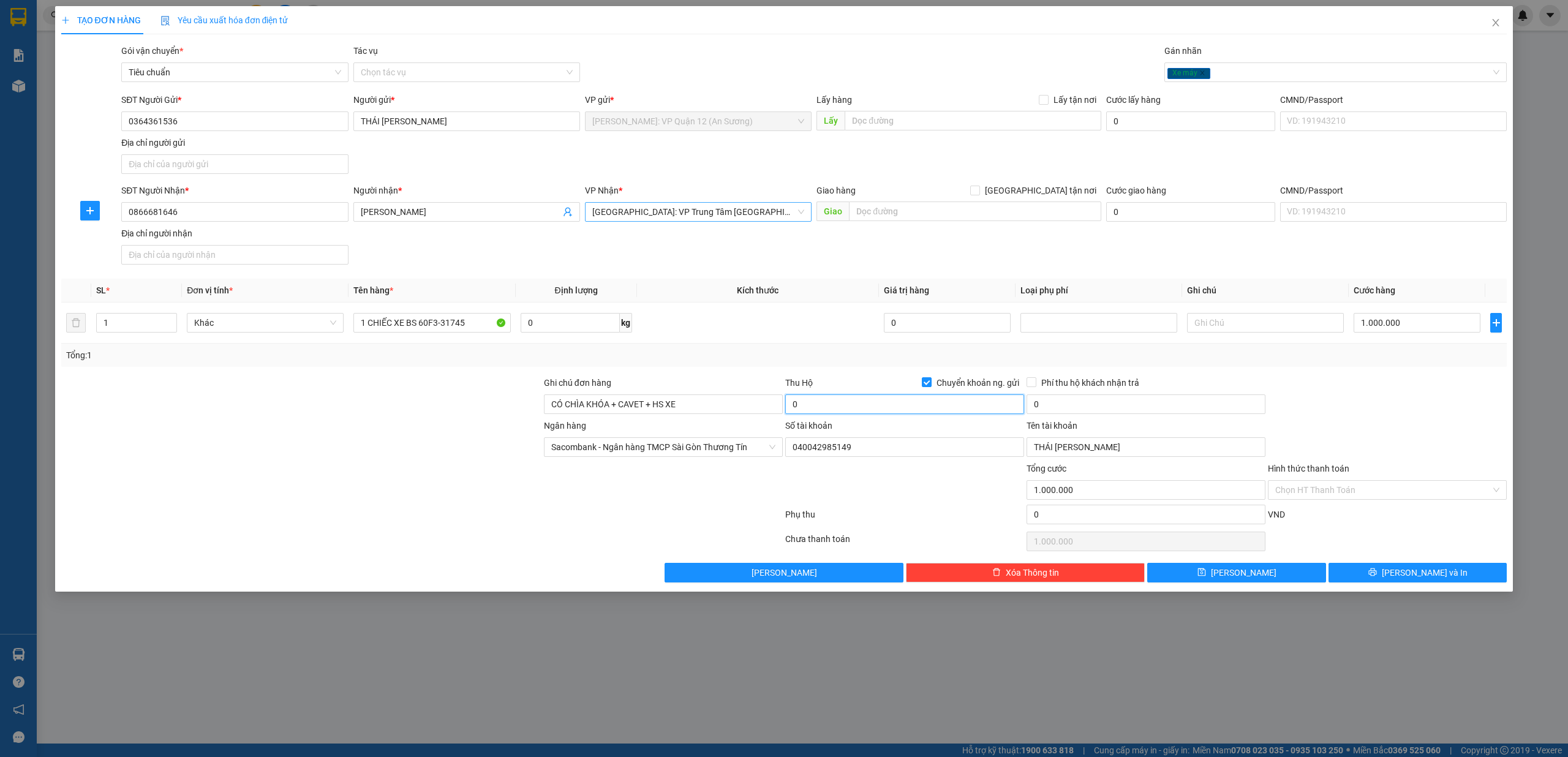
click at [891, 414] on input "0" at bounding box center [905, 404] width 239 height 19
click at [898, 410] on input "21.000.000" at bounding box center [905, 404] width 239 height 19
click at [896, 410] on input "21.000.000" at bounding box center [905, 404] width 239 height 19
click at [895, 408] on input "21.000.000" at bounding box center [905, 404] width 239 height 19
click at [869, 408] on input "21.000.000" at bounding box center [905, 404] width 239 height 19
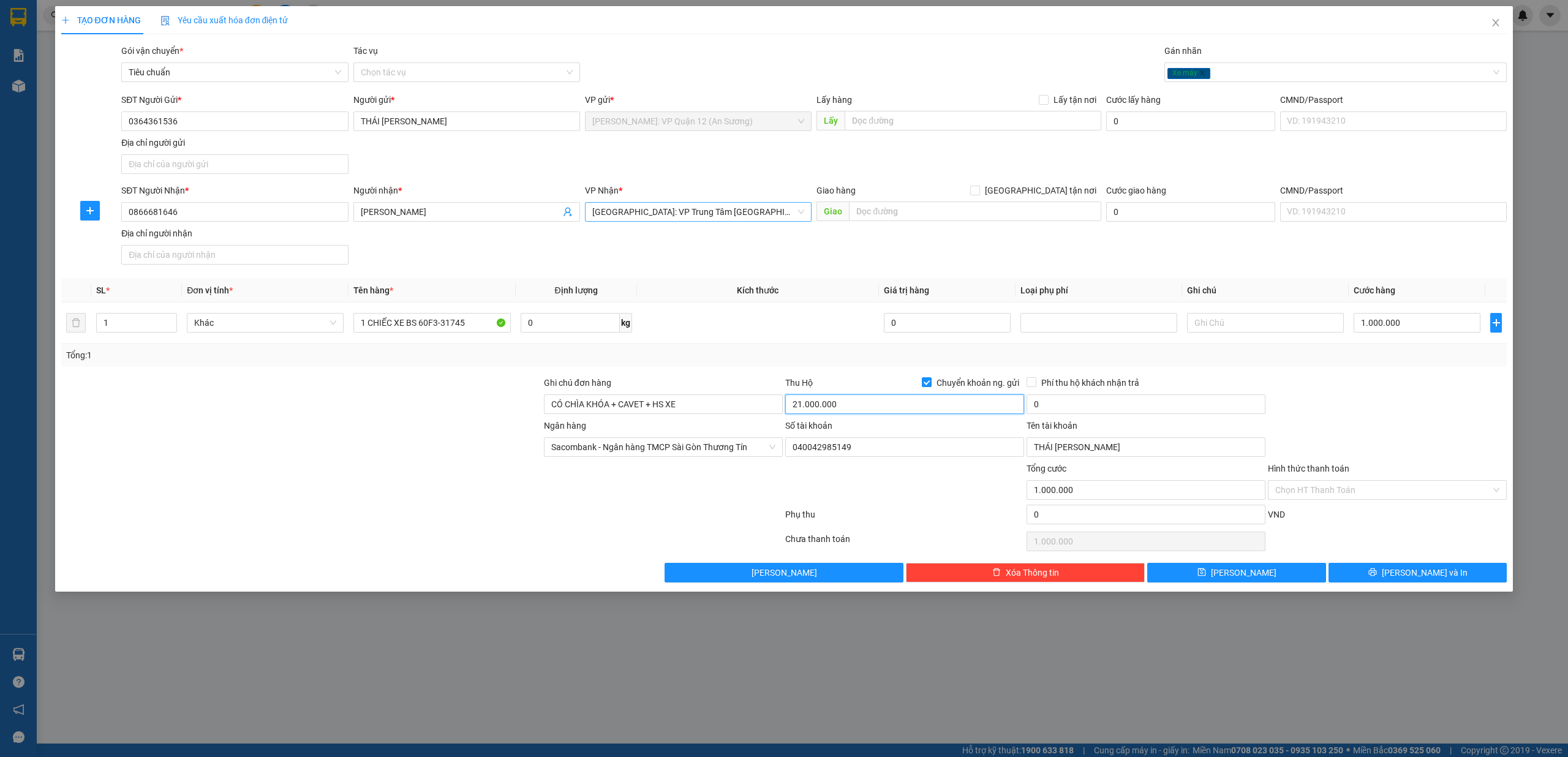
click at [869, 408] on input "21.000.000" at bounding box center [905, 404] width 239 height 19
type input "21.000.000"
click at [761, 485] on div at bounding box center [663, 483] width 241 height 43
drag, startPoint x: 1143, startPoint y: 409, endPoint x: 695, endPoint y: 307, distance: 459.5
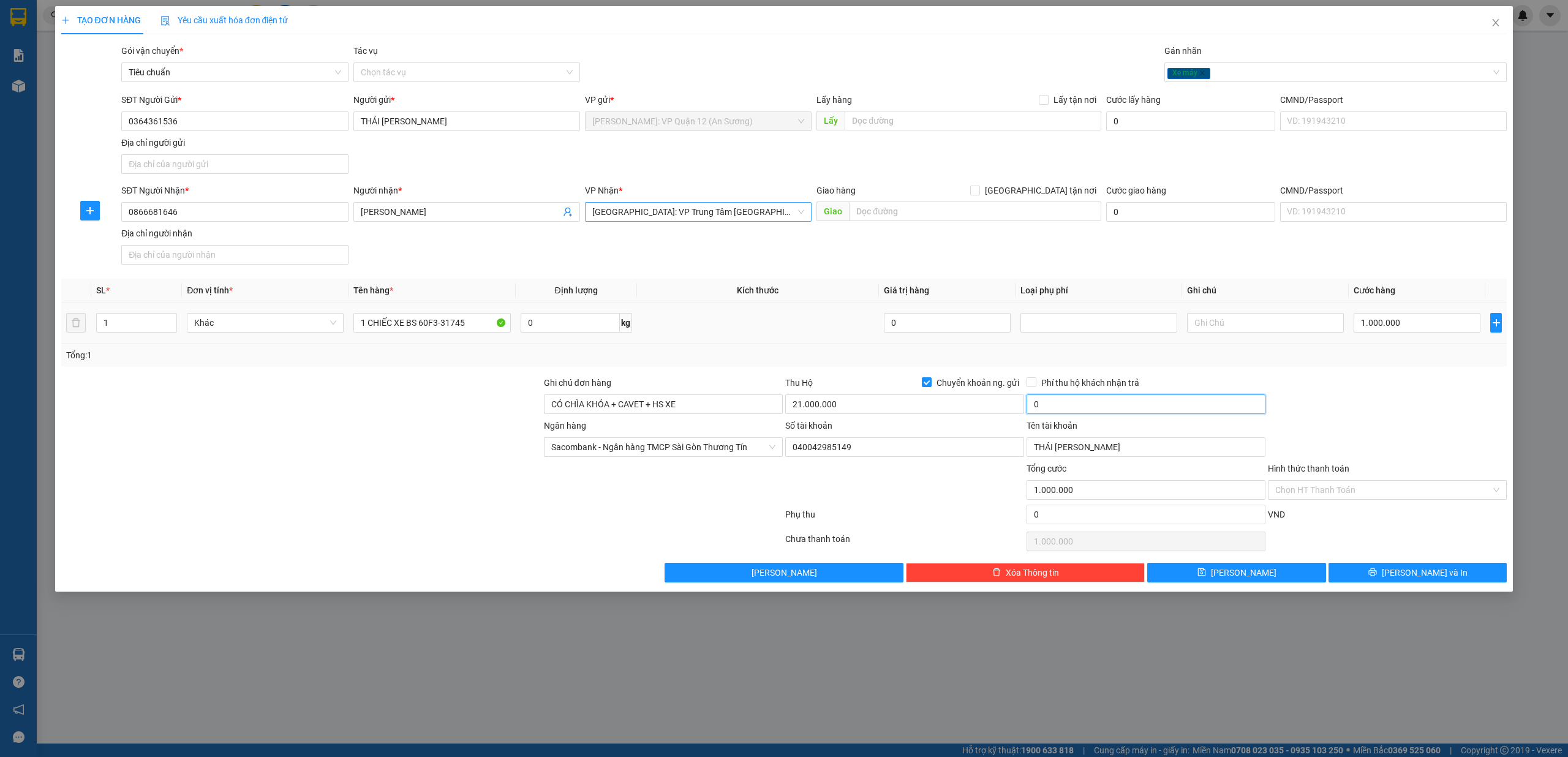
click at [1142, 409] on input "0" at bounding box center [1146, 404] width 239 height 19
type input "50.000"
click at [846, 514] on div "Phụ thu" at bounding box center [905, 518] width 241 height 21
click at [1512, 408] on div "TẠO ĐƠN HÀNG Yêu cầu xuất hóa đơn điện tử Transit Pickup Surcharge Ids Transit …" at bounding box center [784, 299] width 1459 height 585
click at [858, 422] on div "Số tài khoản" at bounding box center [905, 429] width 239 height 18
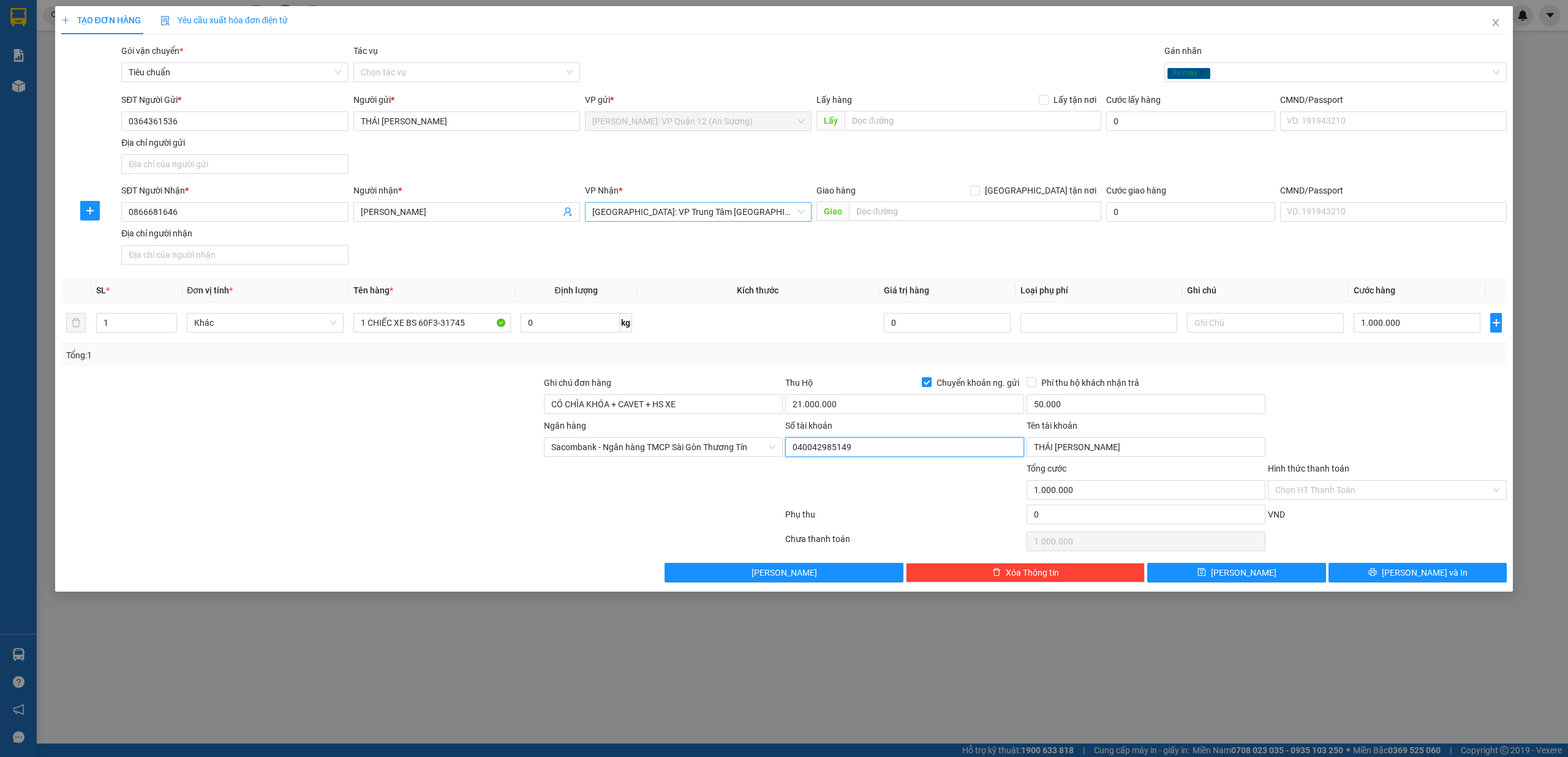
click at [828, 445] on input "040042985149" at bounding box center [905, 447] width 239 height 19
click at [821, 456] on input "040042985149" at bounding box center [905, 447] width 239 height 19
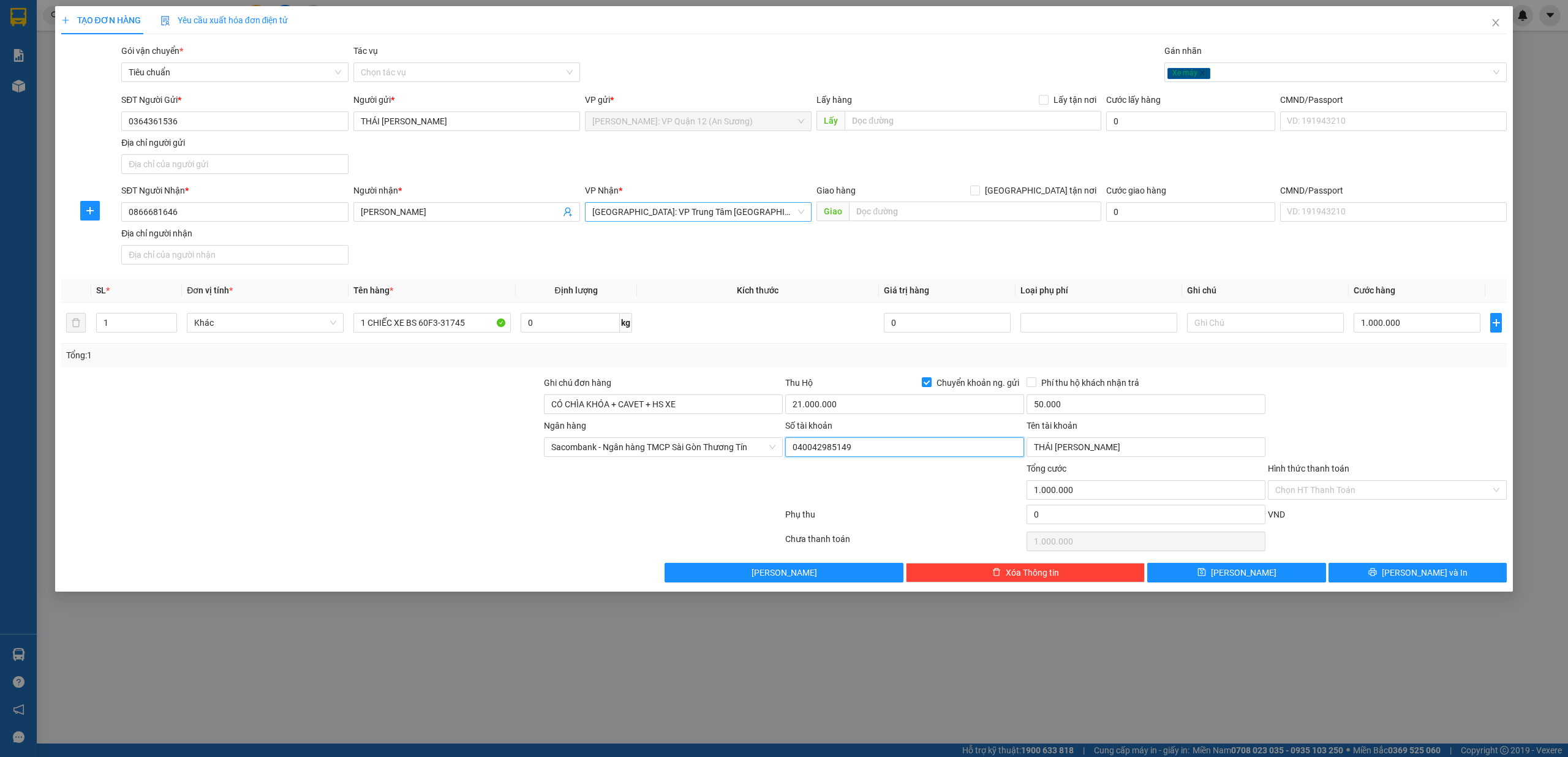
click at [821, 456] on input "040042985149" at bounding box center [905, 447] width 239 height 19
drag, startPoint x: 893, startPoint y: 456, endPoint x: 896, endPoint y: 449, distance: 7.6
click at [893, 454] on input "040042985149" at bounding box center [905, 447] width 239 height 19
click at [851, 400] on input "21.000.000" at bounding box center [905, 404] width 239 height 19
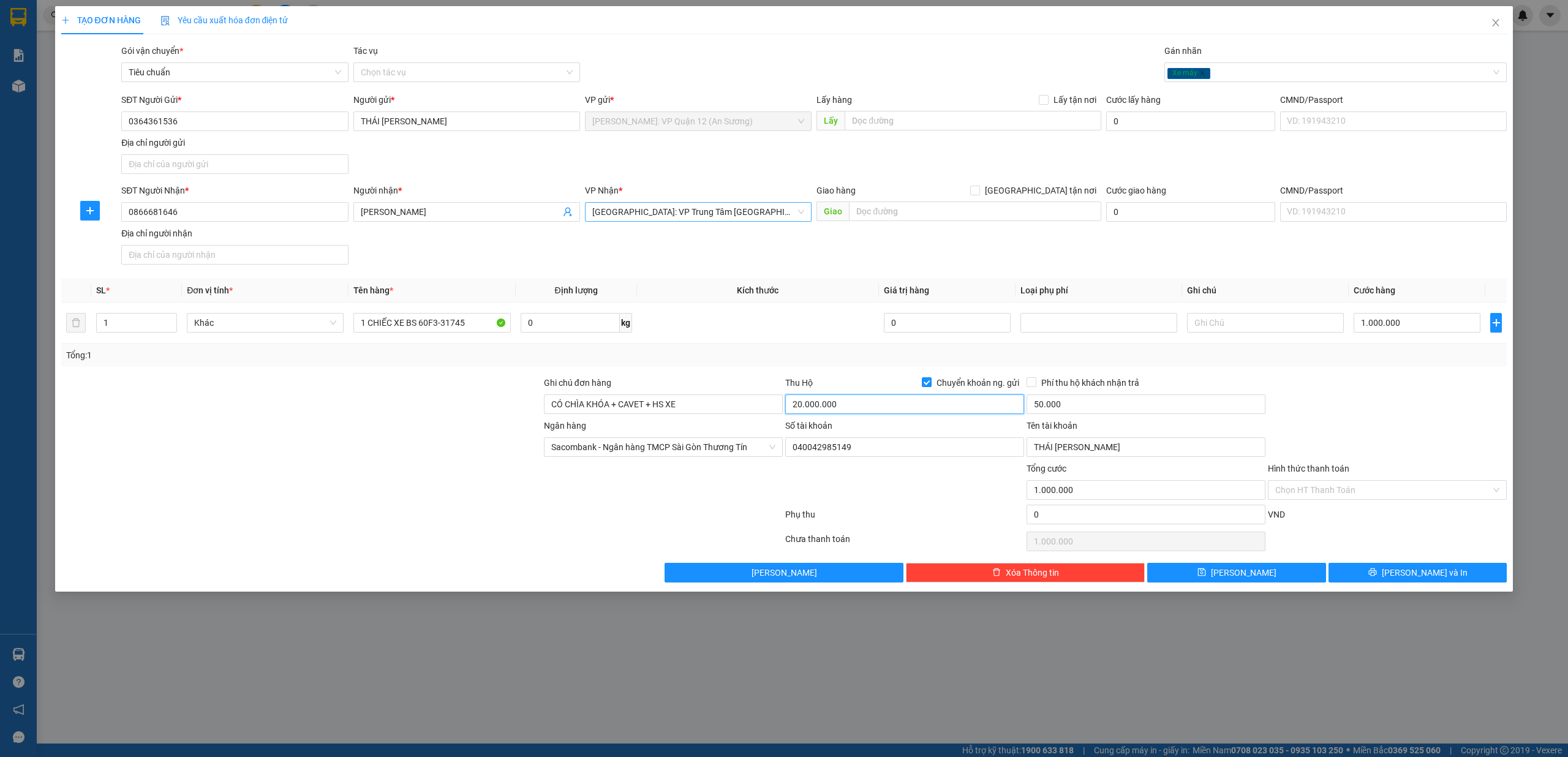
type input "20.000.000"
click at [1361, 542] on div "Chọn HT Thanh Toán" at bounding box center [1387, 541] width 241 height 25
click at [1382, 598] on div "TẠO ĐƠN HÀNG Yêu cầu xuất hóa đơn điện tử Transit Pickup Surcharge Ids Transit …" at bounding box center [784, 378] width 1568 height 757
click at [1395, 574] on button "[PERSON_NAME] và In" at bounding box center [1418, 573] width 179 height 19
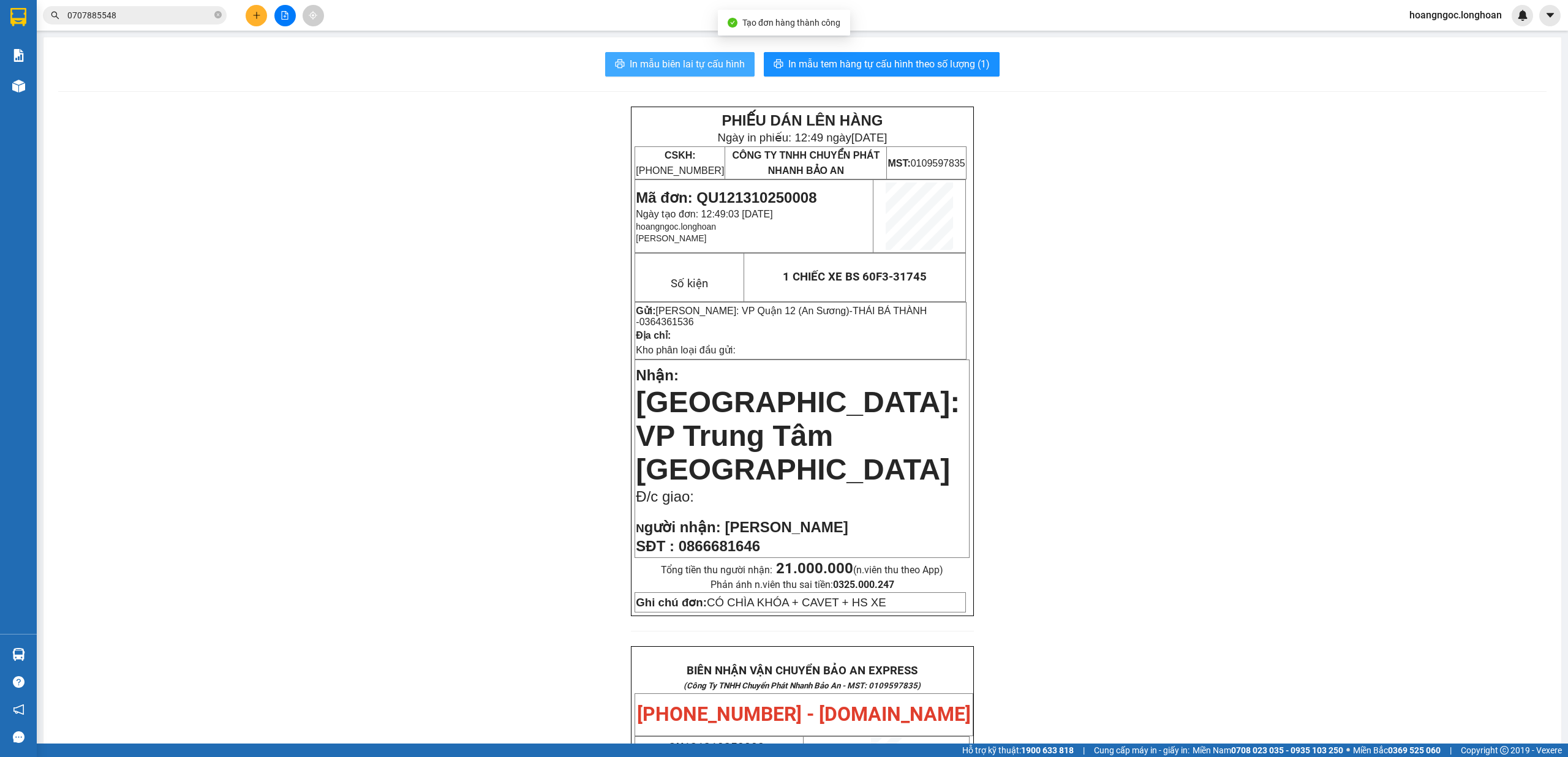
click at [706, 62] on span "In mẫu biên lai tự cấu hình" at bounding box center [687, 63] width 116 height 16
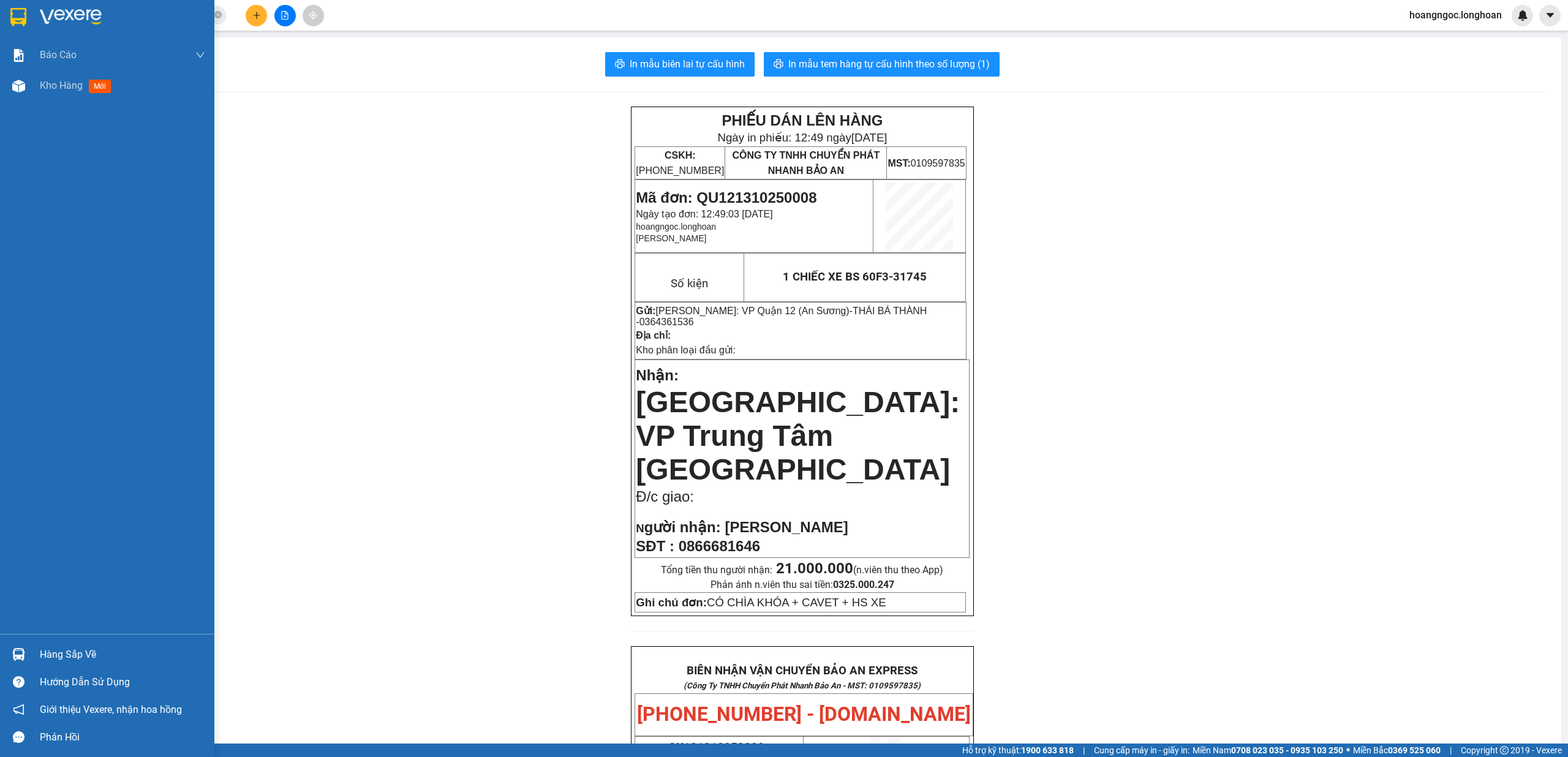
click at [38, 11] on div at bounding box center [107, 19] width 215 height 39
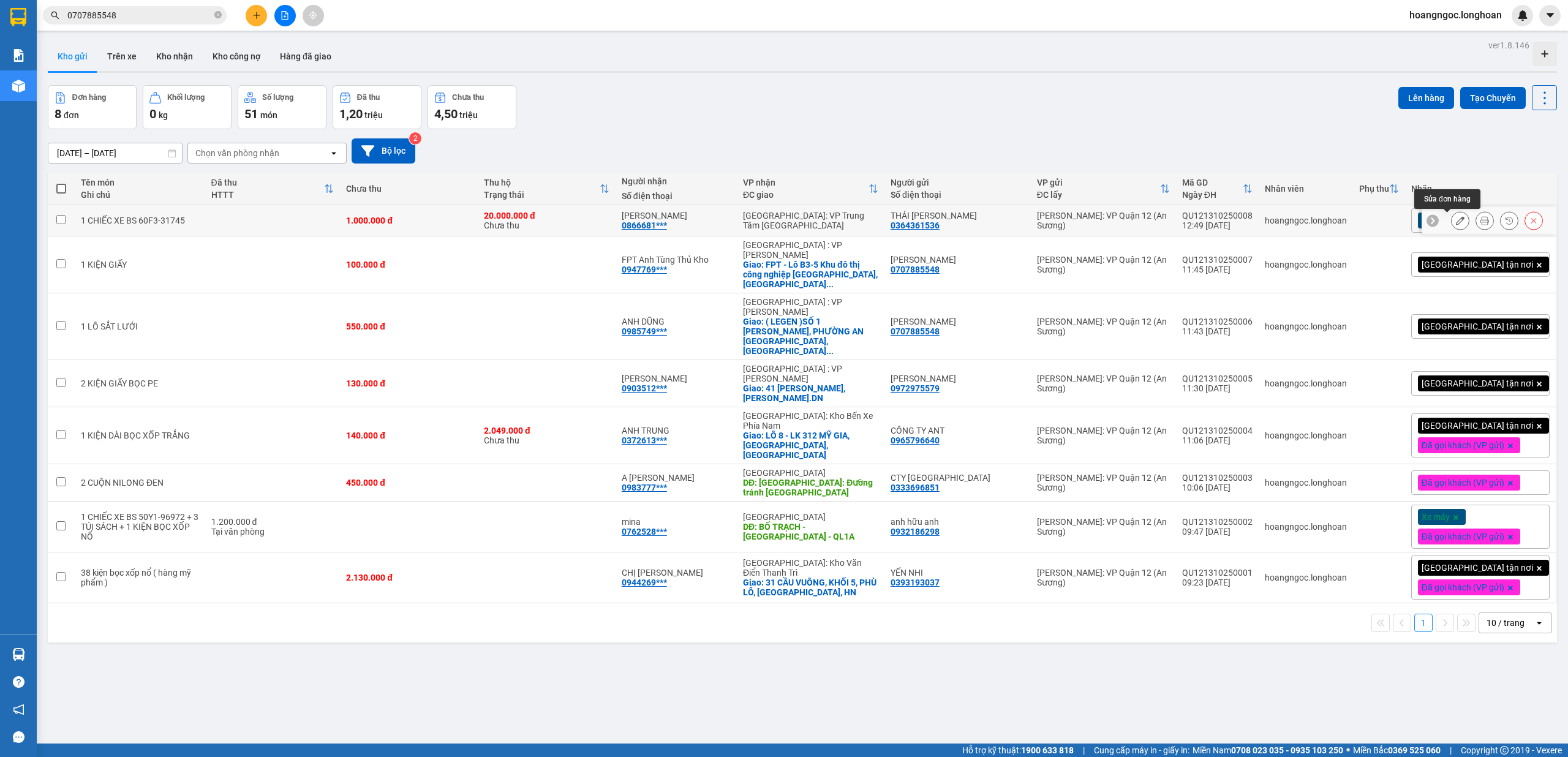
click at [1456, 223] on icon at bounding box center [1460, 220] width 8 height 8
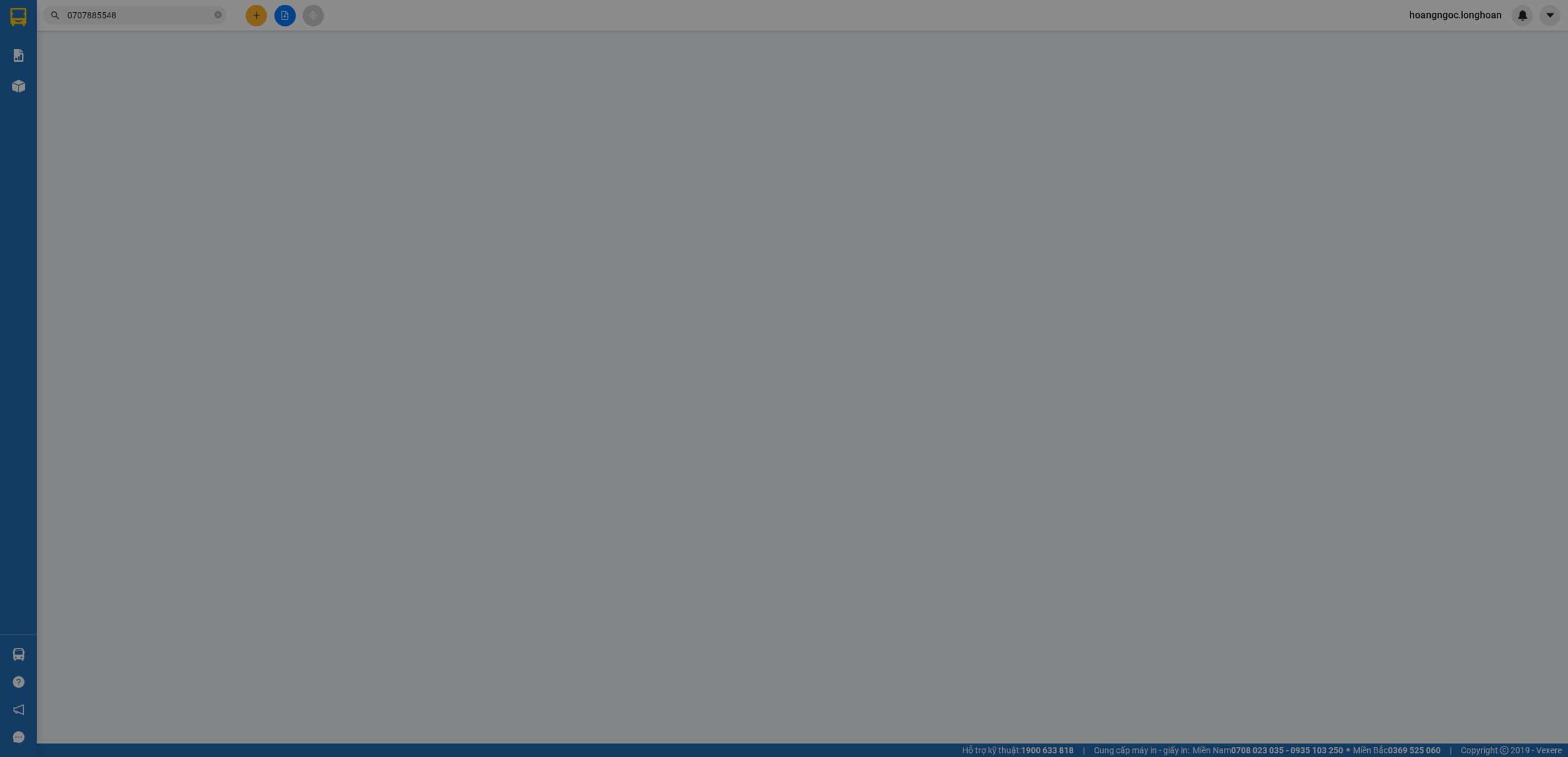
type input "0364361536"
type input "THÁI [PERSON_NAME]"
type input "0866681646"
type input "[PERSON_NAME]"
type input "CÓ CHÌA KHÓA + CAVET + HS XE"
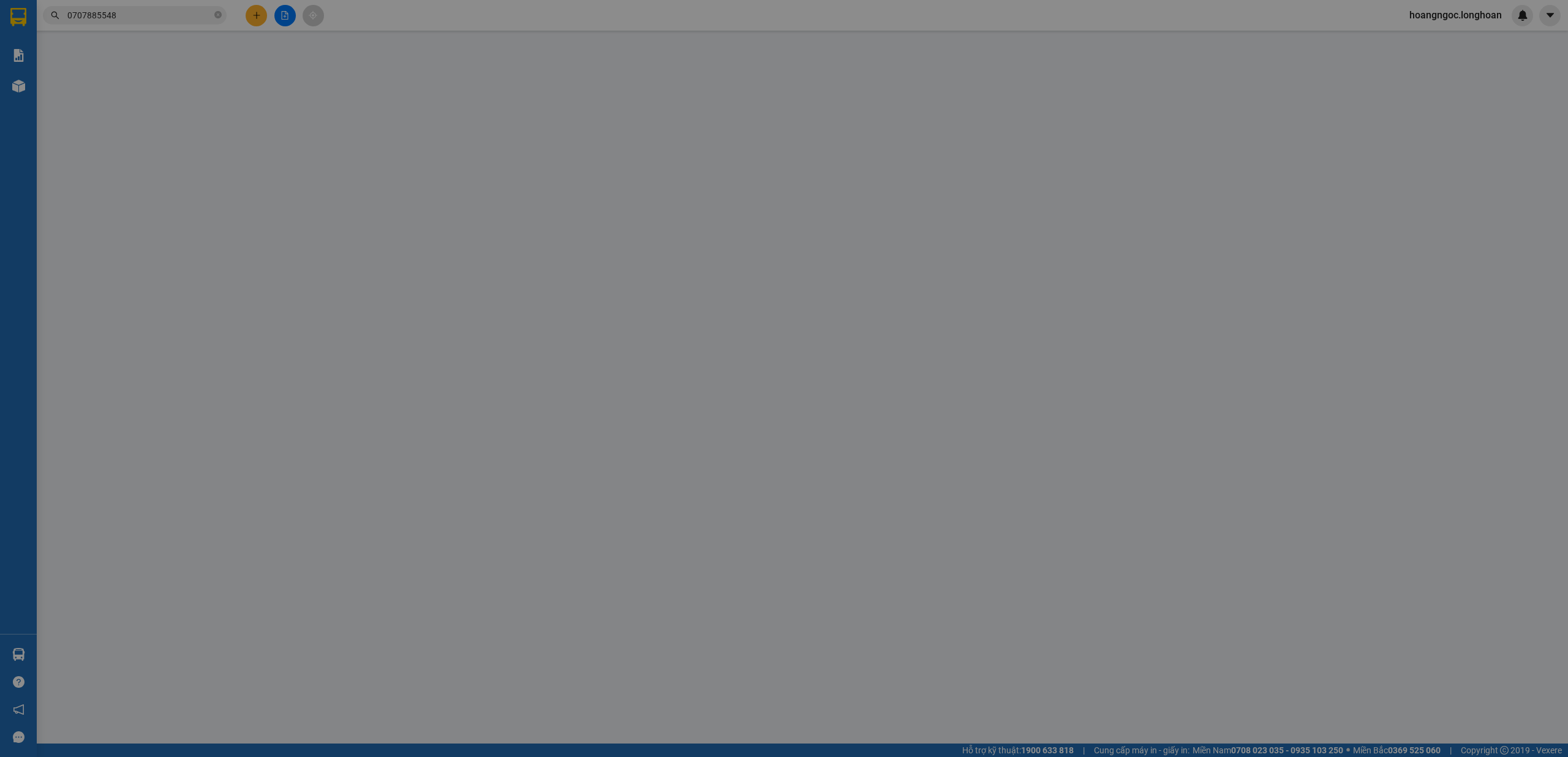
type input "1.000.000"
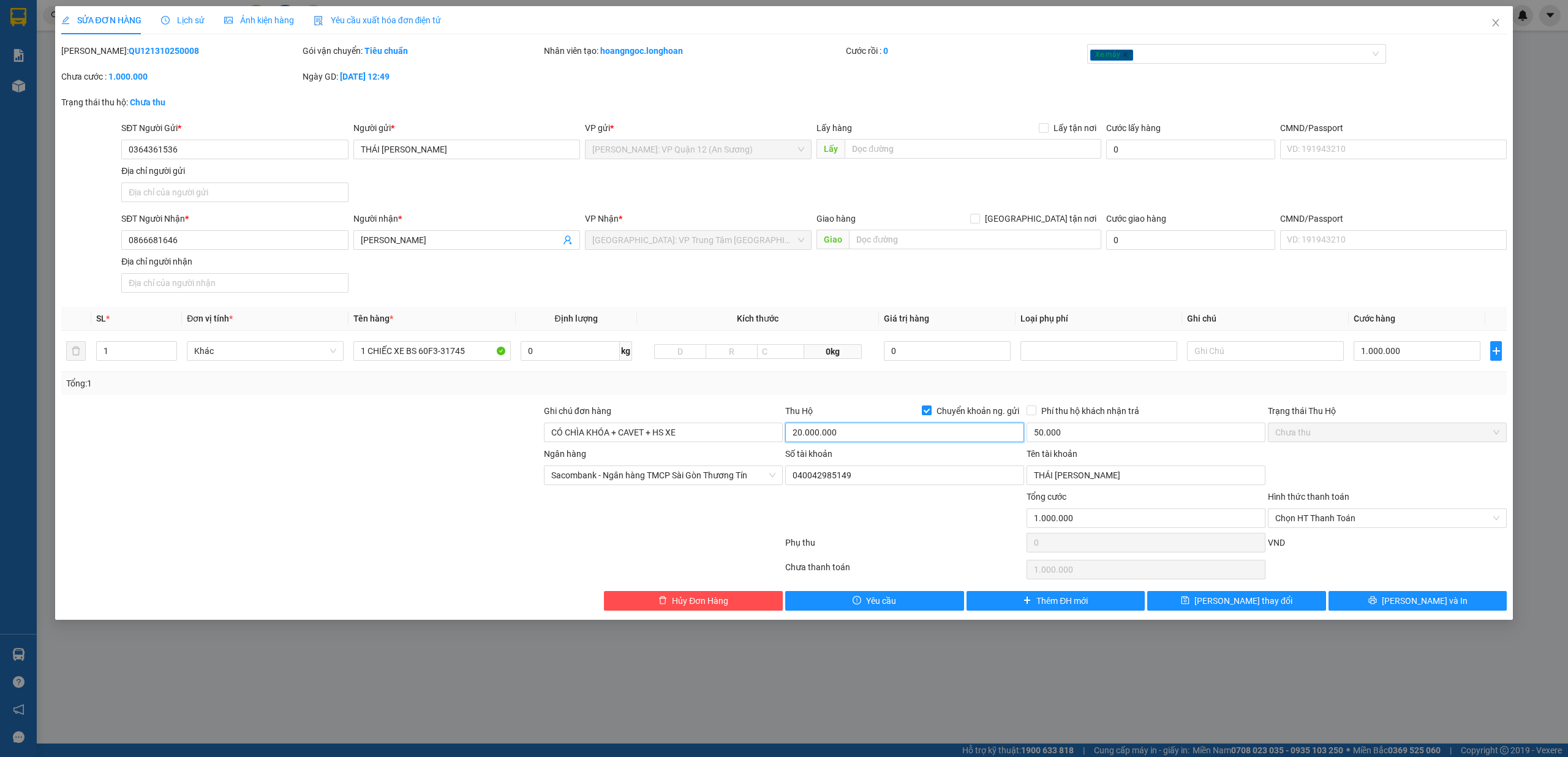
click at [834, 440] on input "20.000.000" at bounding box center [905, 432] width 239 height 19
type input "21.000.000"
drag, startPoint x: 1424, startPoint y: 596, endPoint x: 604, endPoint y: 569, distance: 820.4
click at [1424, 596] on span "[PERSON_NAME] và In" at bounding box center [1424, 601] width 85 height 14
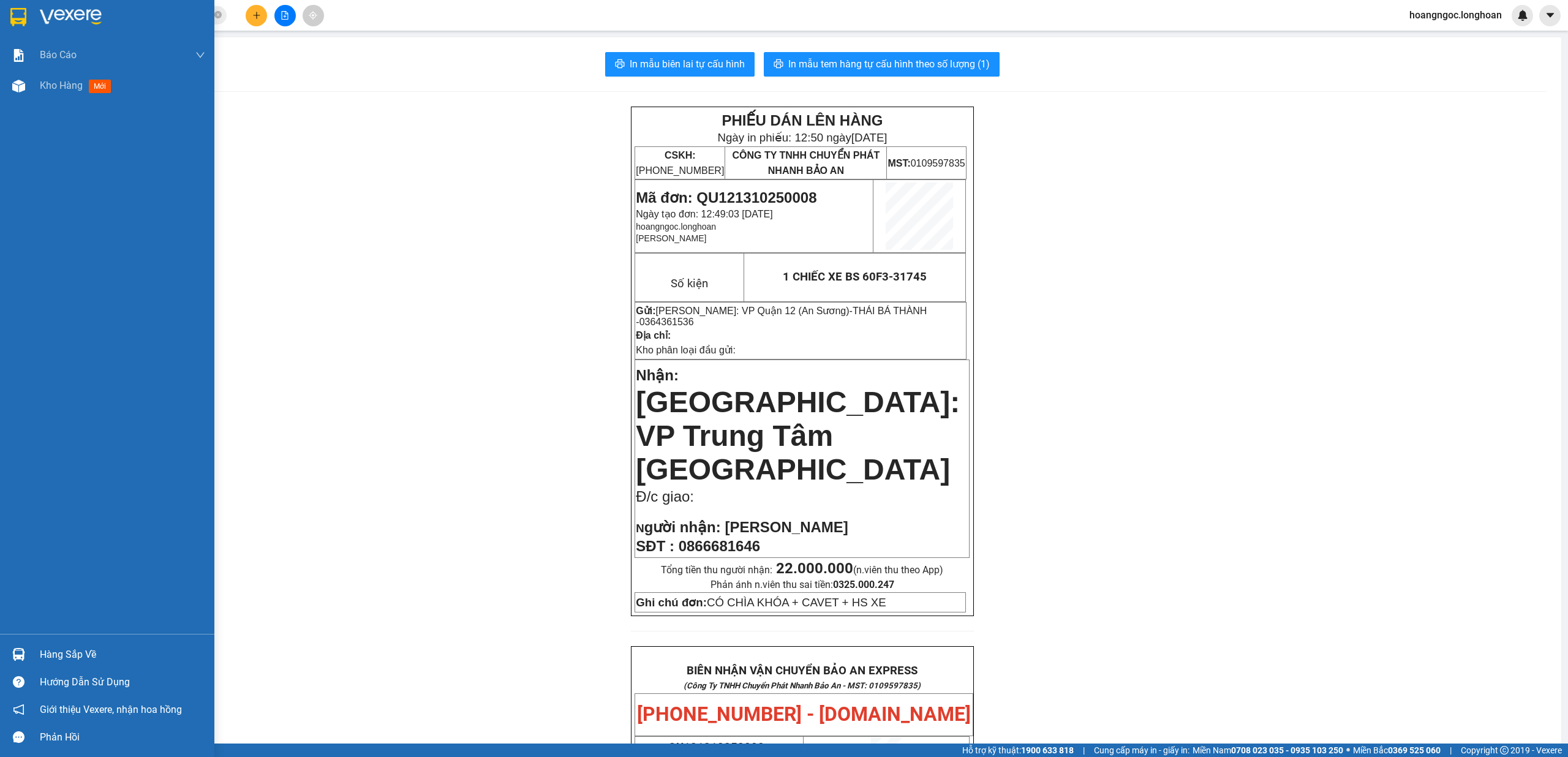
click at [16, 8] on img at bounding box center [17, 17] width 16 height 18
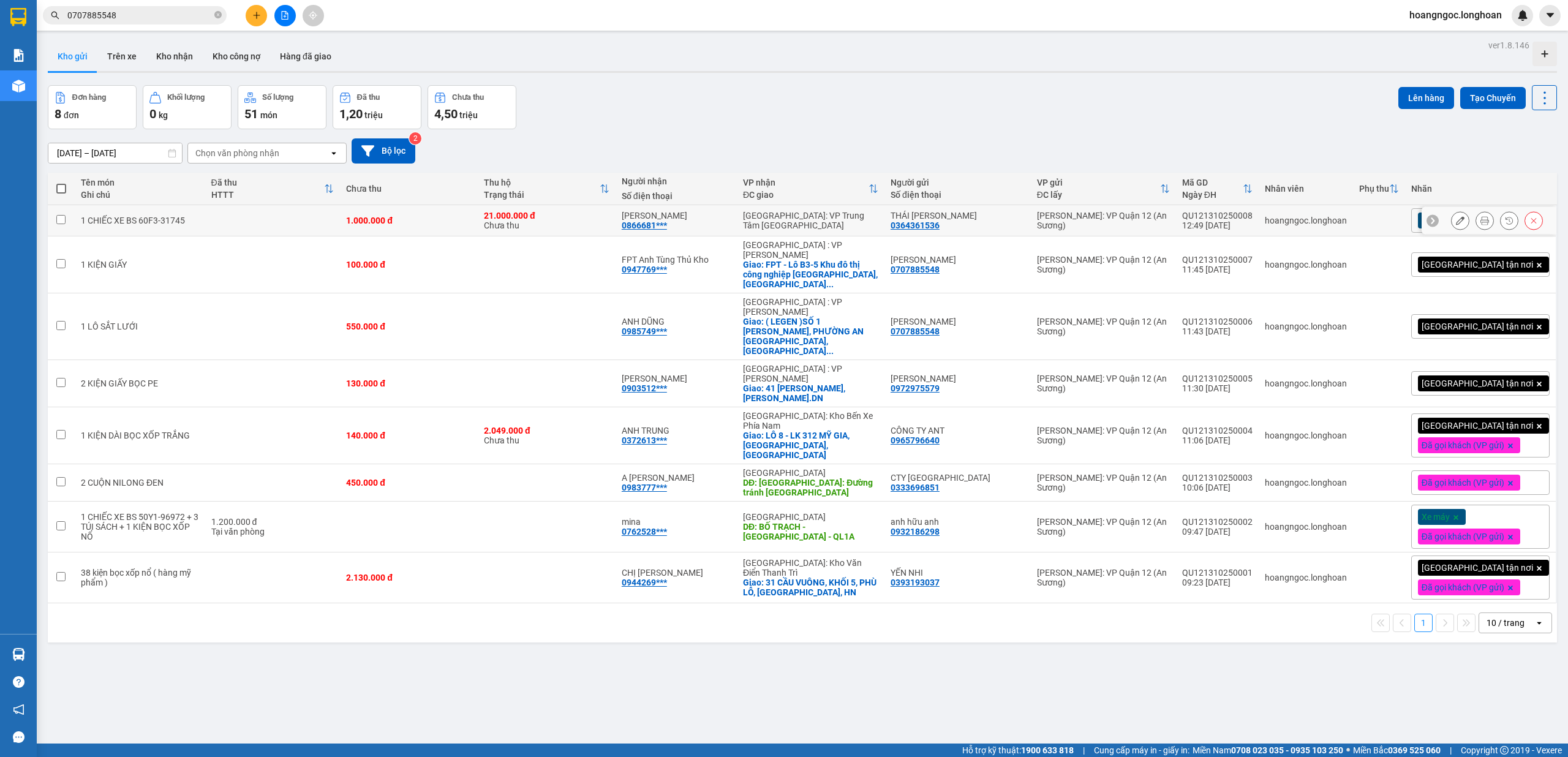
click at [1481, 220] on icon at bounding box center [1485, 220] width 8 height 8
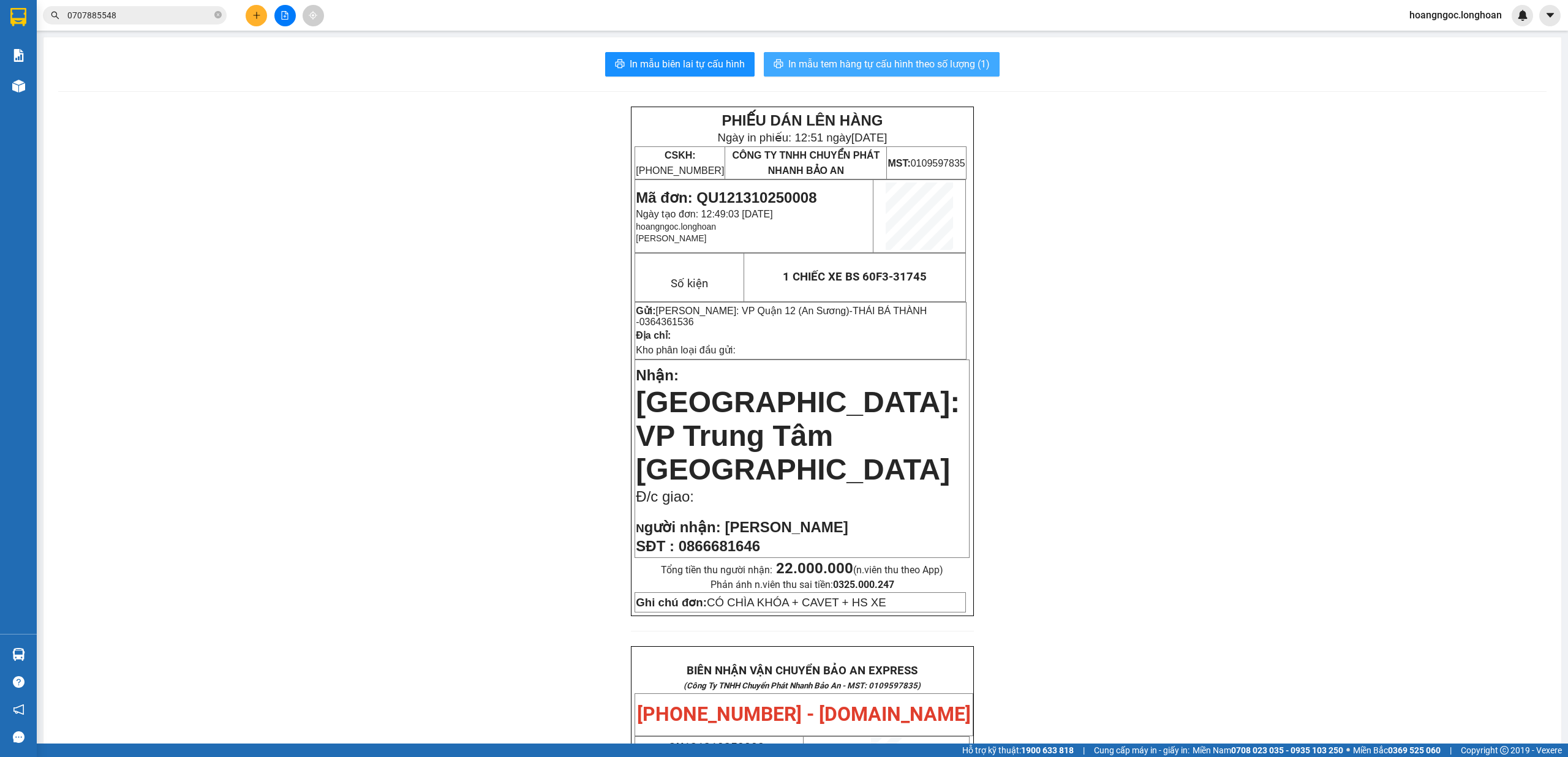
click at [827, 62] on span "In mẫu tem hàng tự cấu hình theo số lượng (1)" at bounding box center [889, 63] width 202 height 16
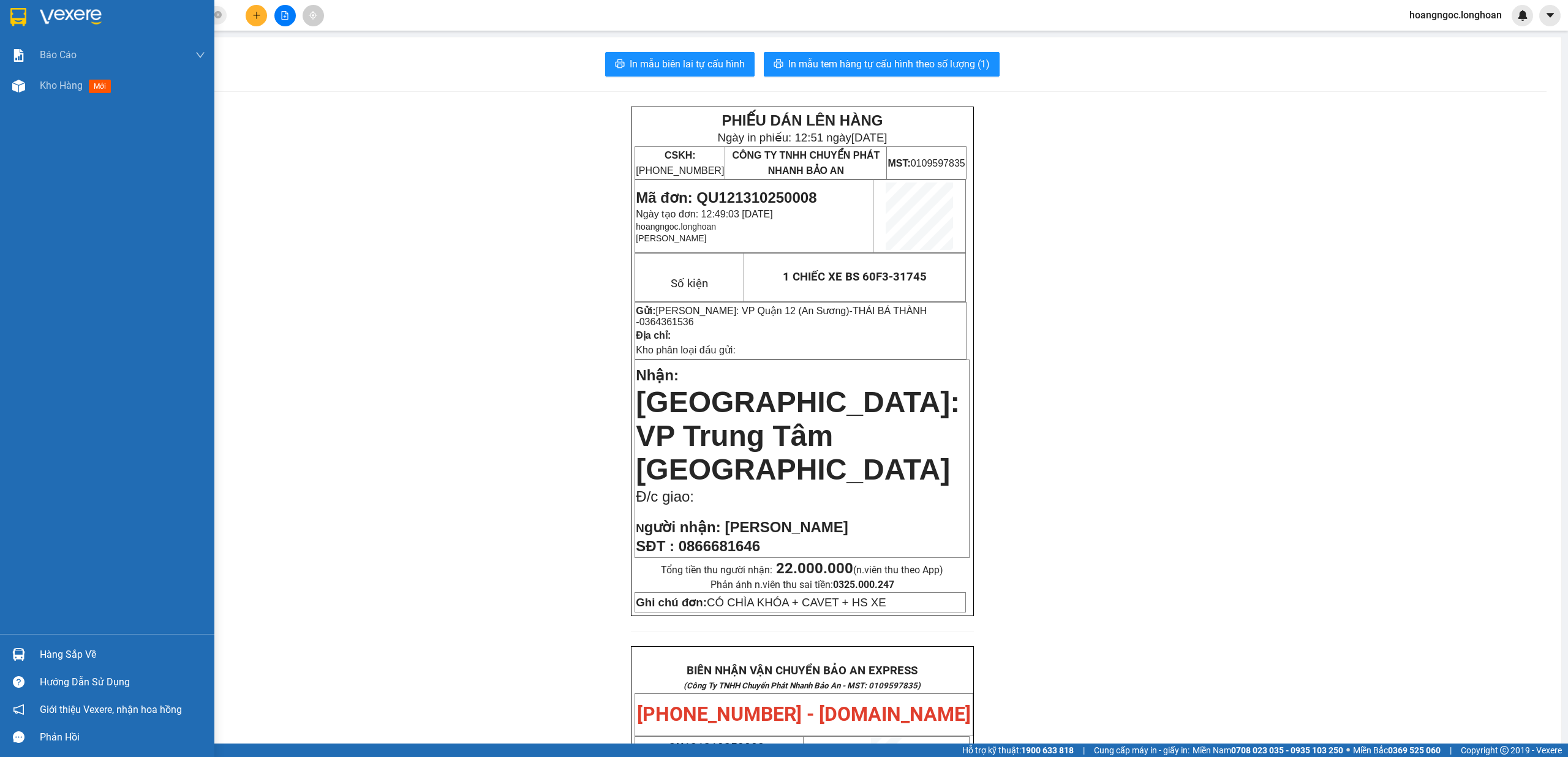
click at [4, 11] on div at bounding box center [107, 19] width 215 height 39
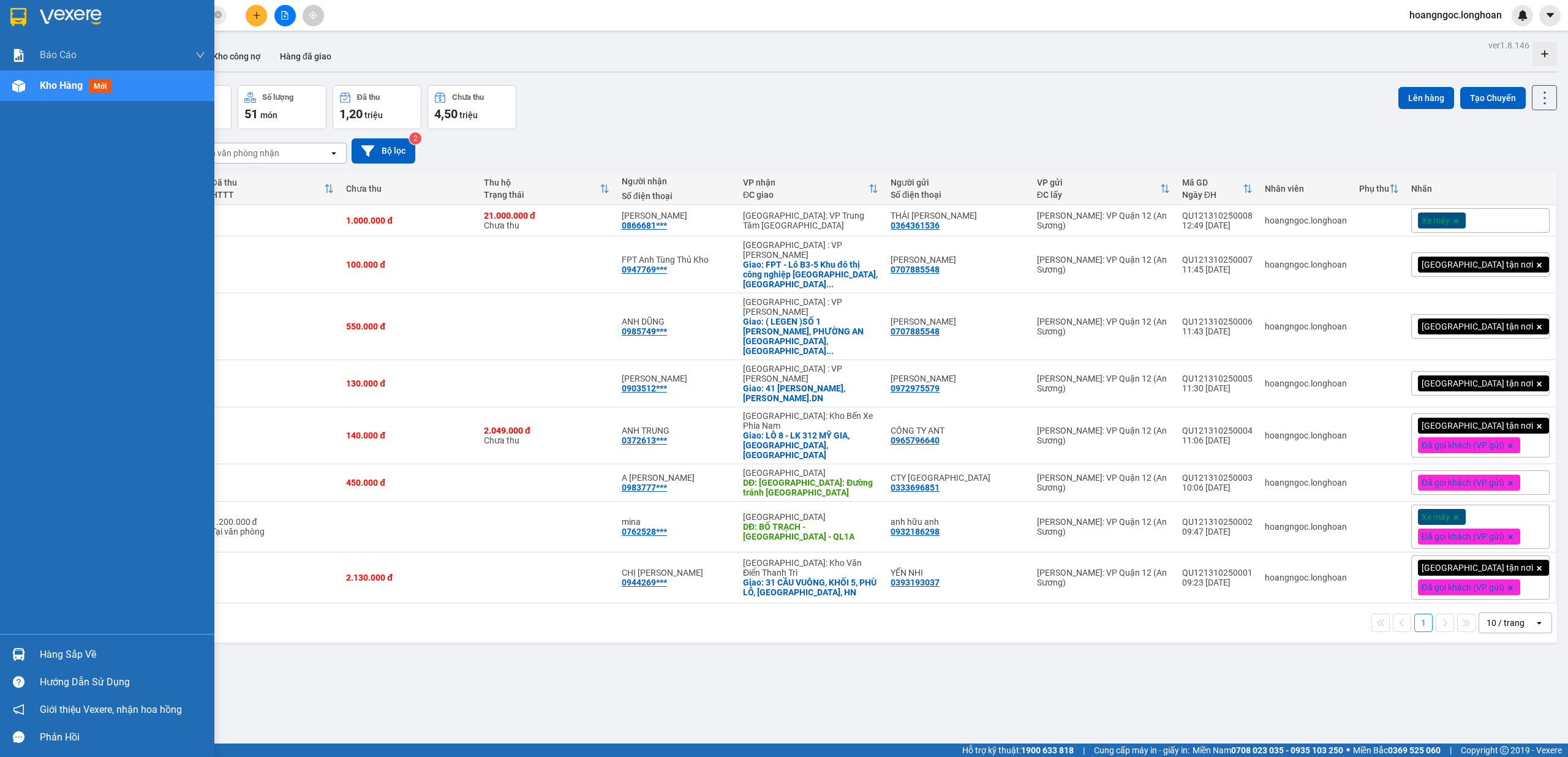
click at [1, 25] on div at bounding box center [107, 19] width 215 height 39
